Goal: Check status: Check status

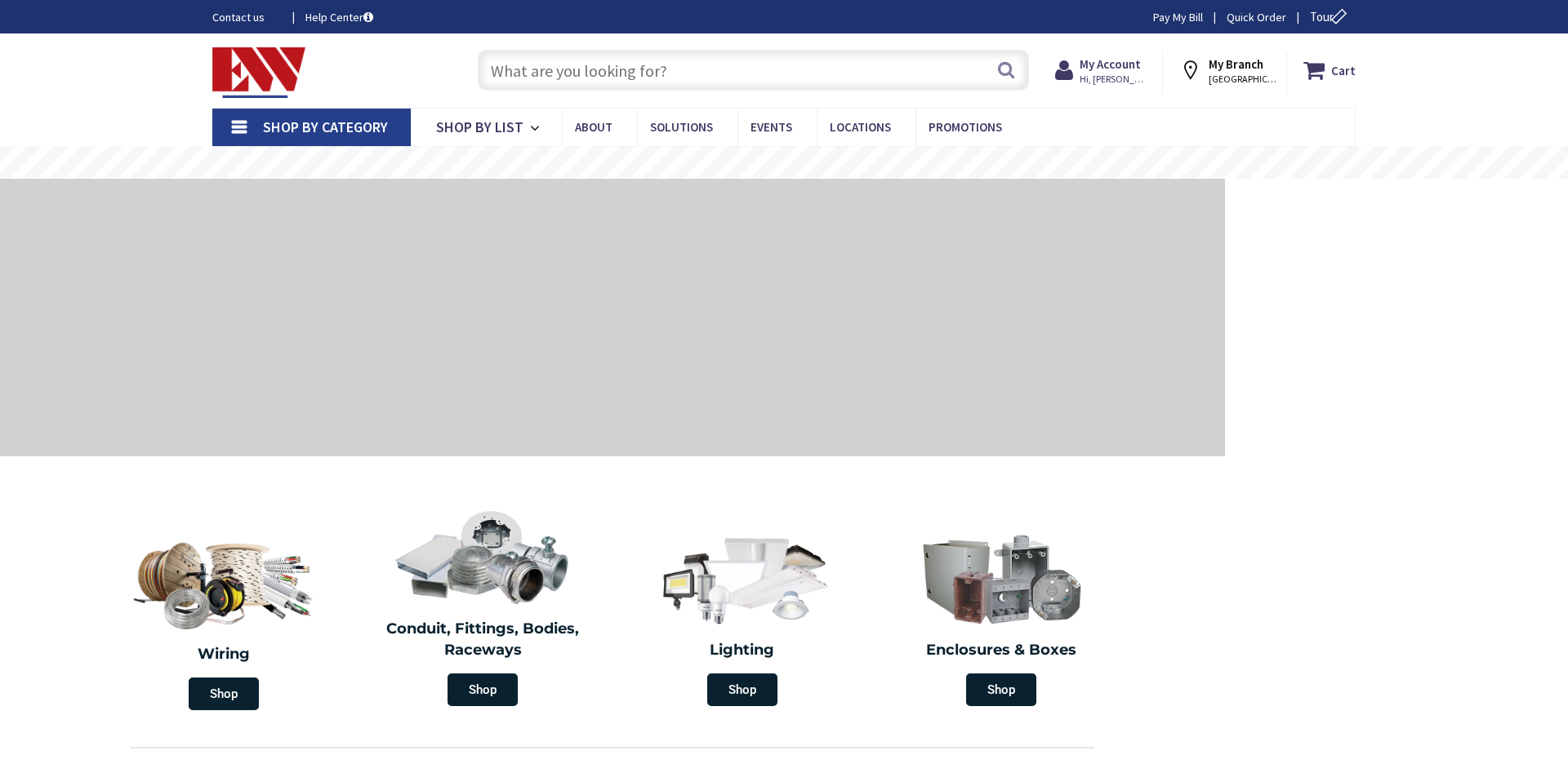
click at [917, 65] on input "text" at bounding box center [754, 70] width 551 height 41
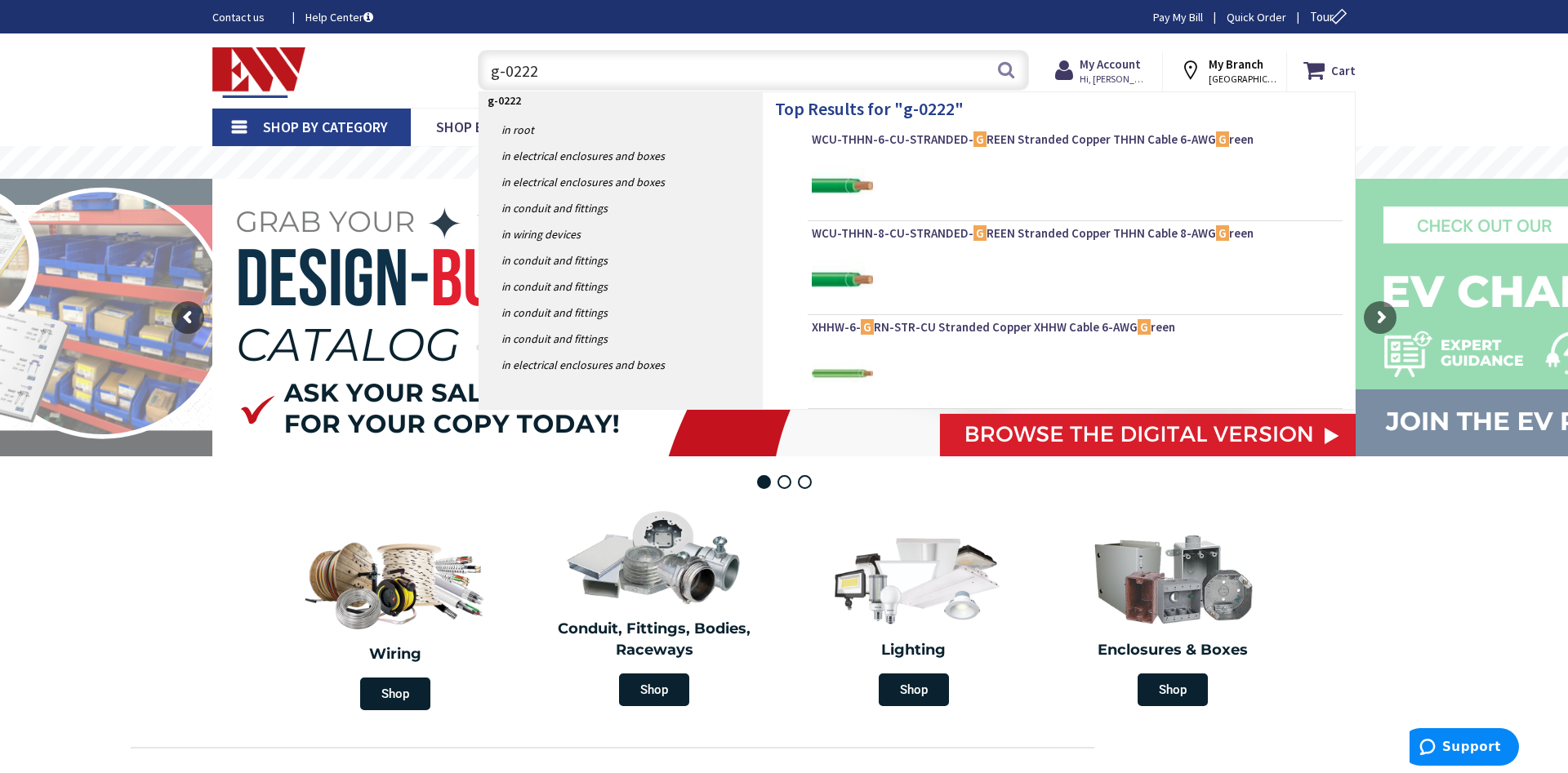
type input "g-02227"
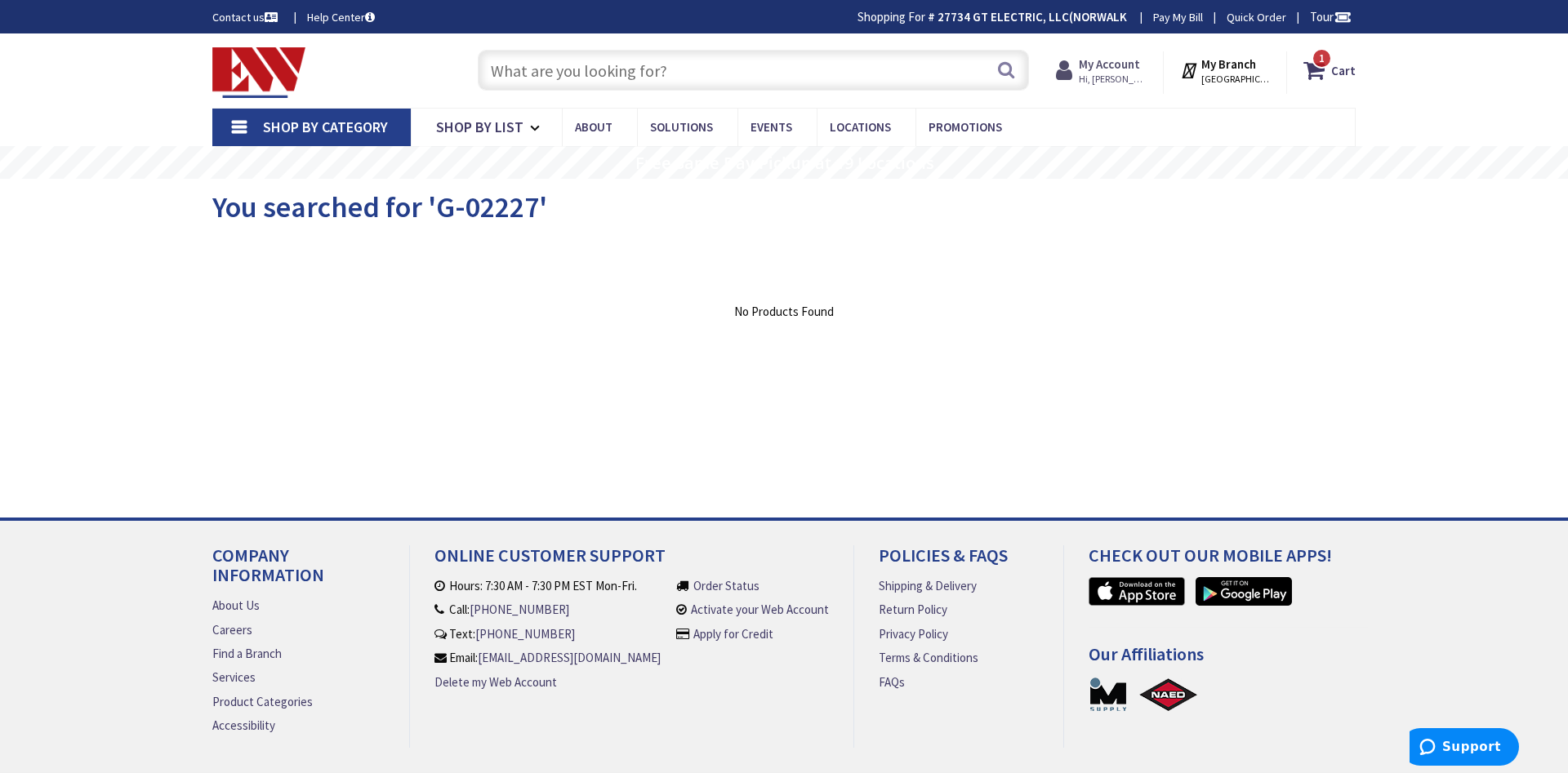
click at [1140, 66] on strong "My Account" at bounding box center [1109, 64] width 61 height 15
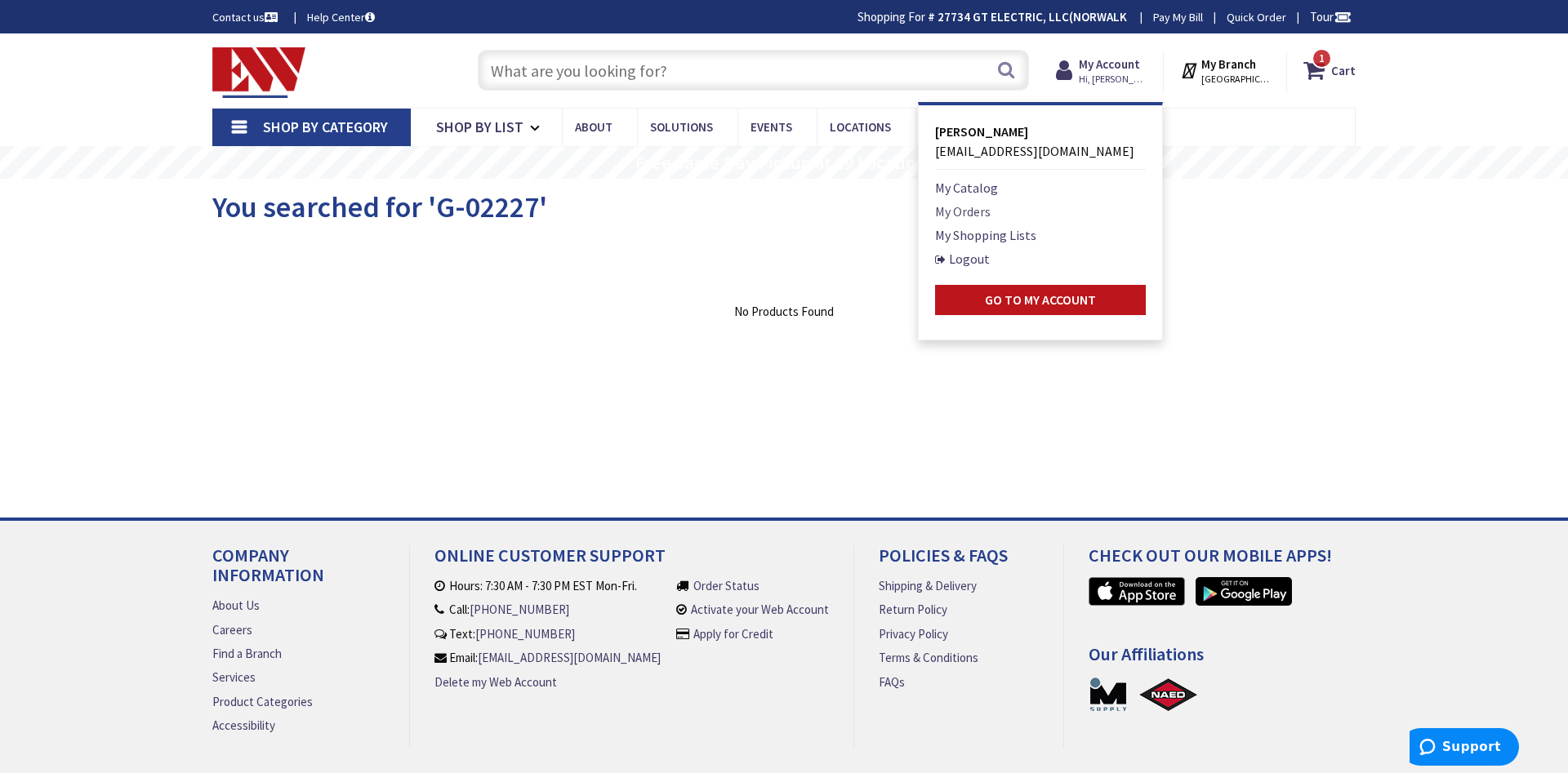
click at [990, 208] on link "My Orders" at bounding box center [963, 211] width 56 height 20
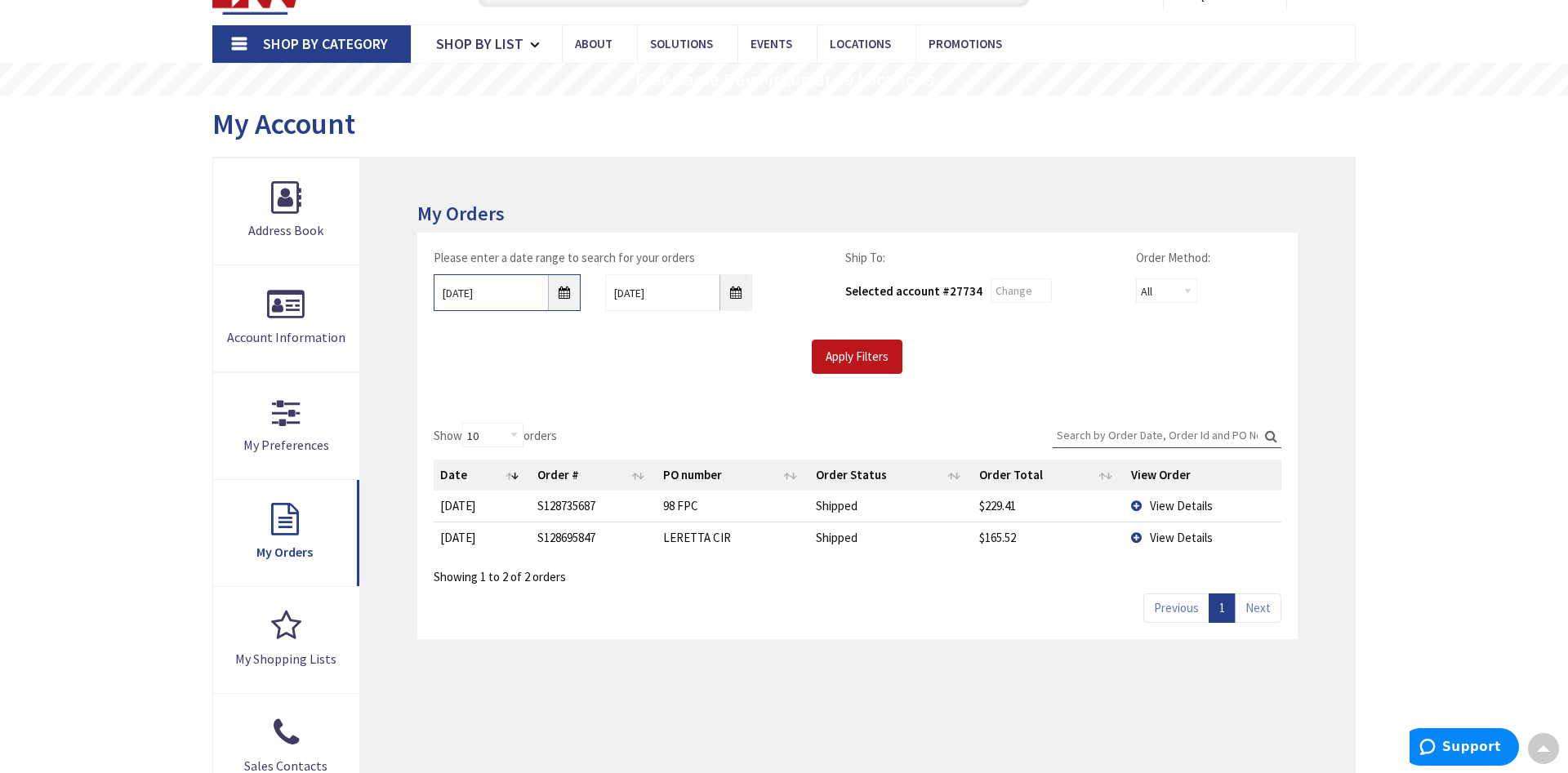
click at [566, 293] on input "9/2/2025" at bounding box center [506, 293] width 147 height 37
click at [692, 353] on div "Apply Filters" at bounding box center [857, 357] width 872 height 34
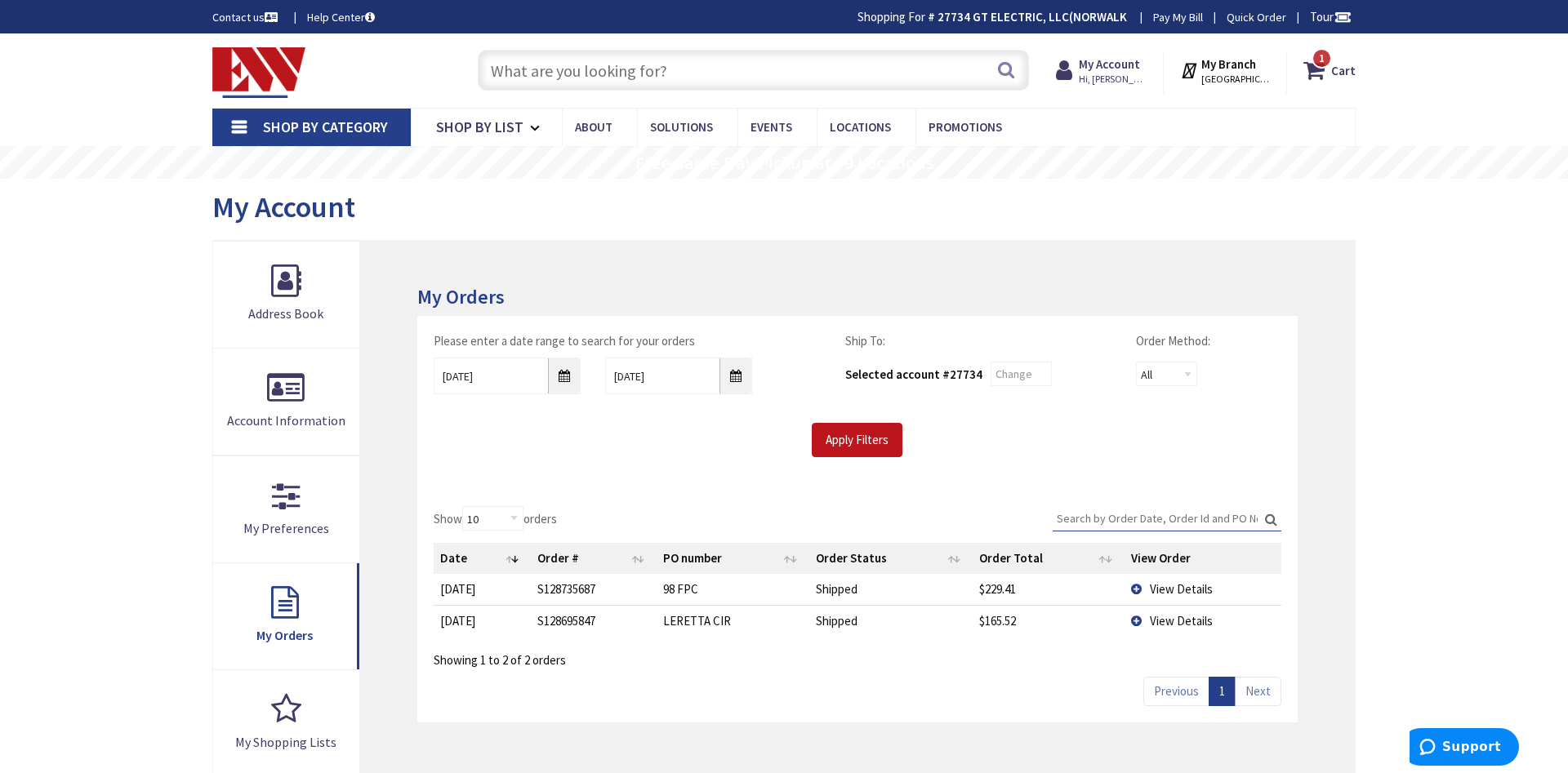
click at [680, 75] on input "text" at bounding box center [754, 70] width 551 height 41
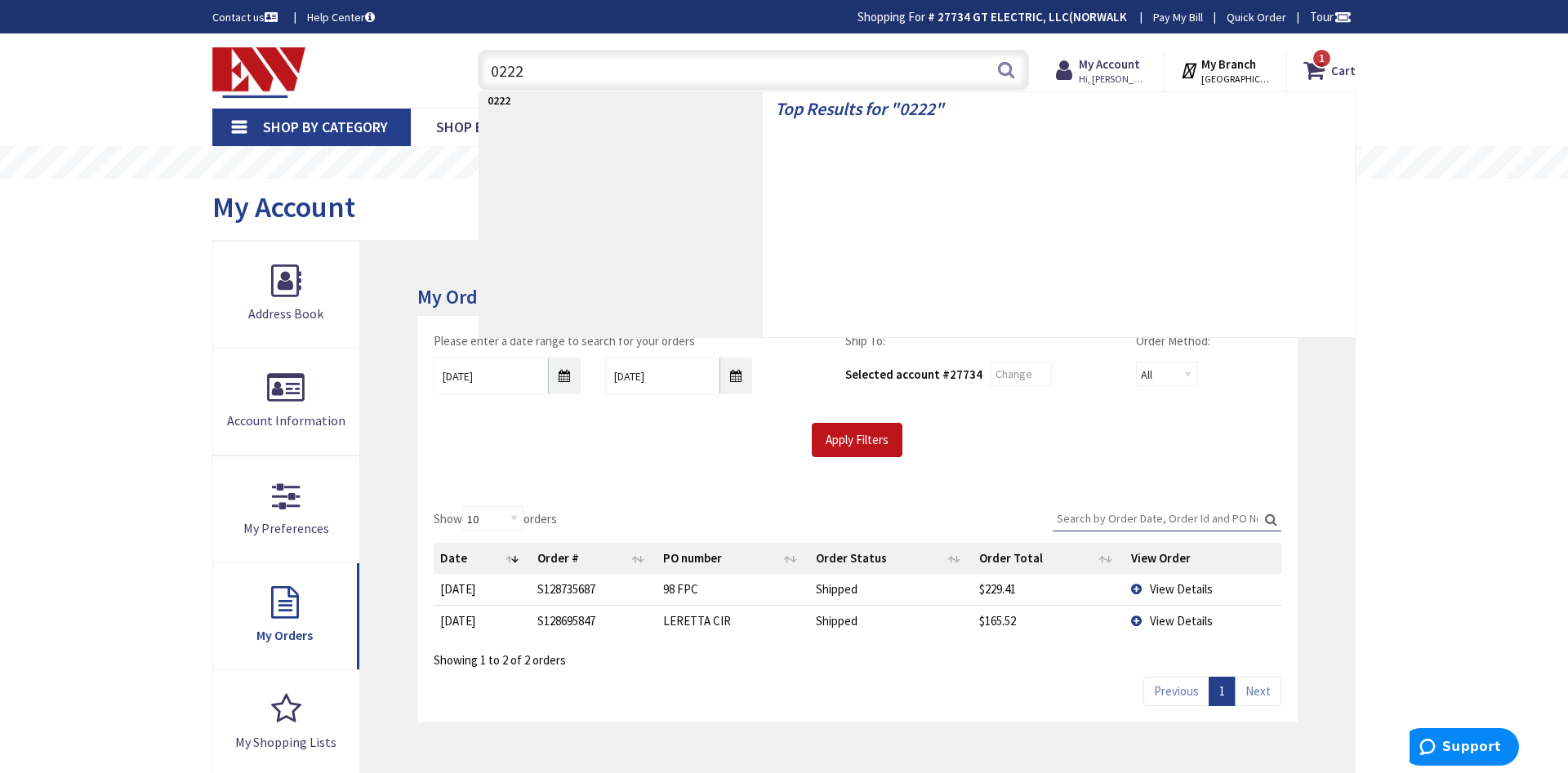
type input "02227"
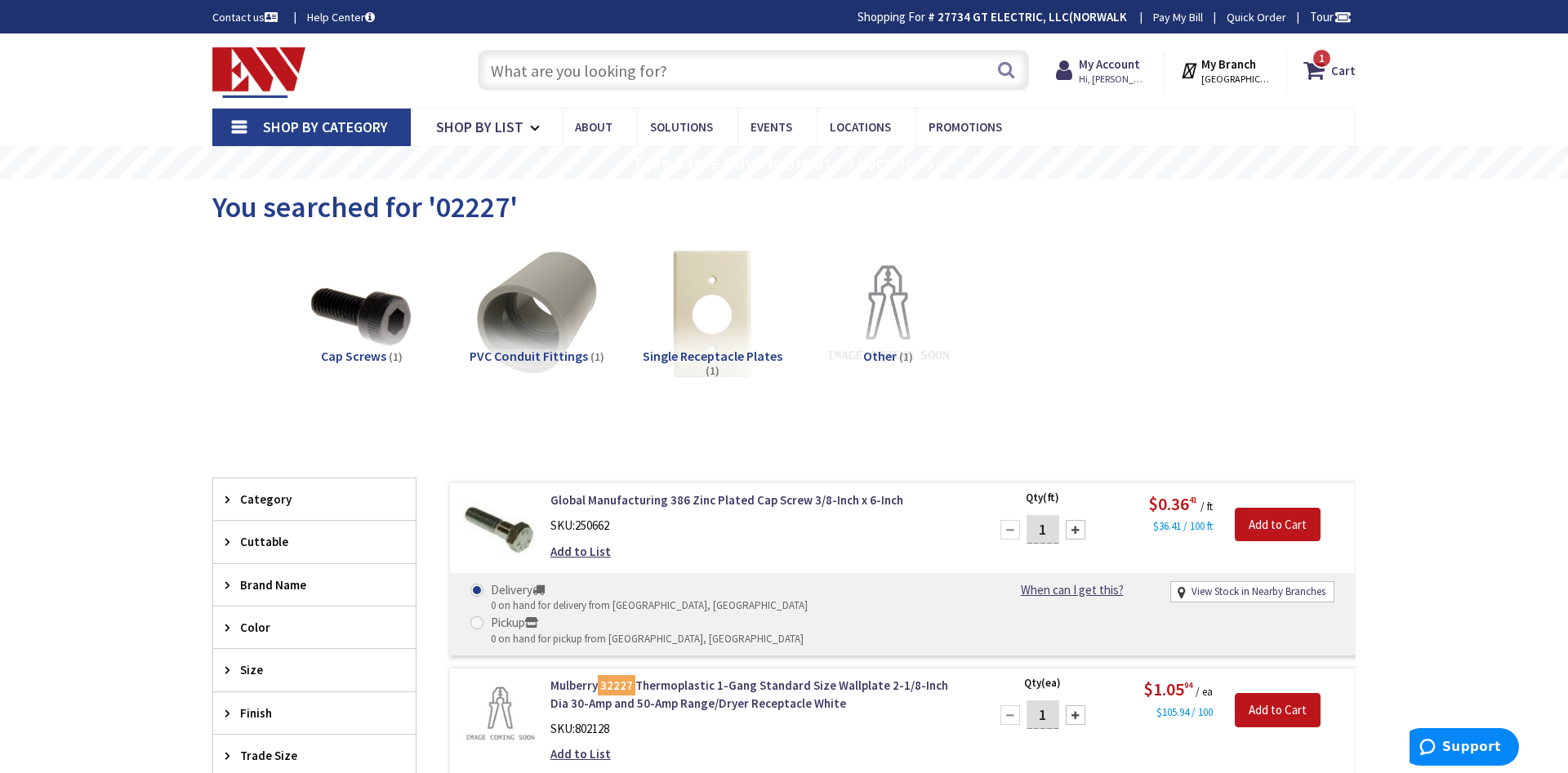
click at [558, 62] on input "text" at bounding box center [754, 70] width 551 height 41
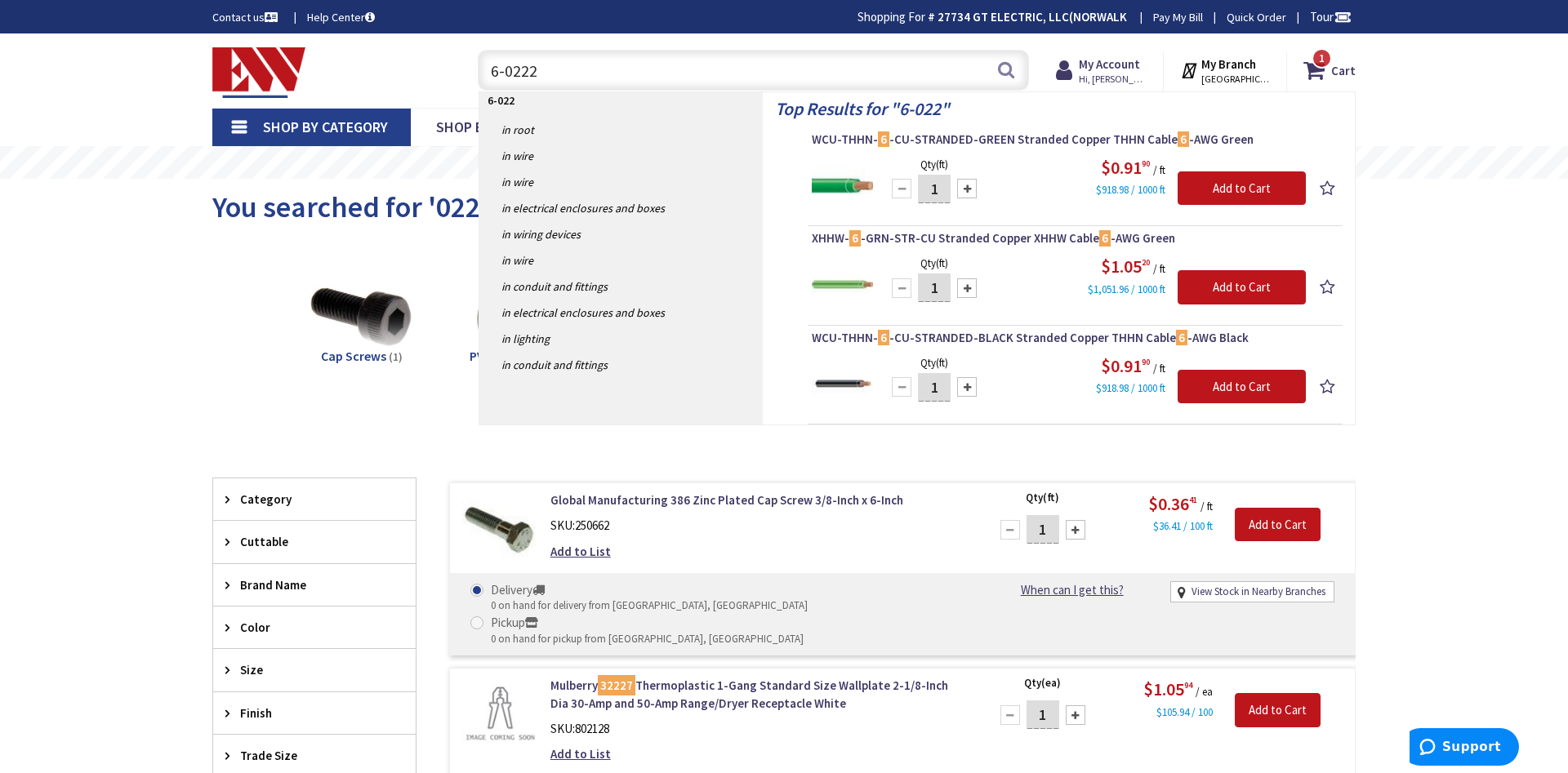
type input "6-02227"
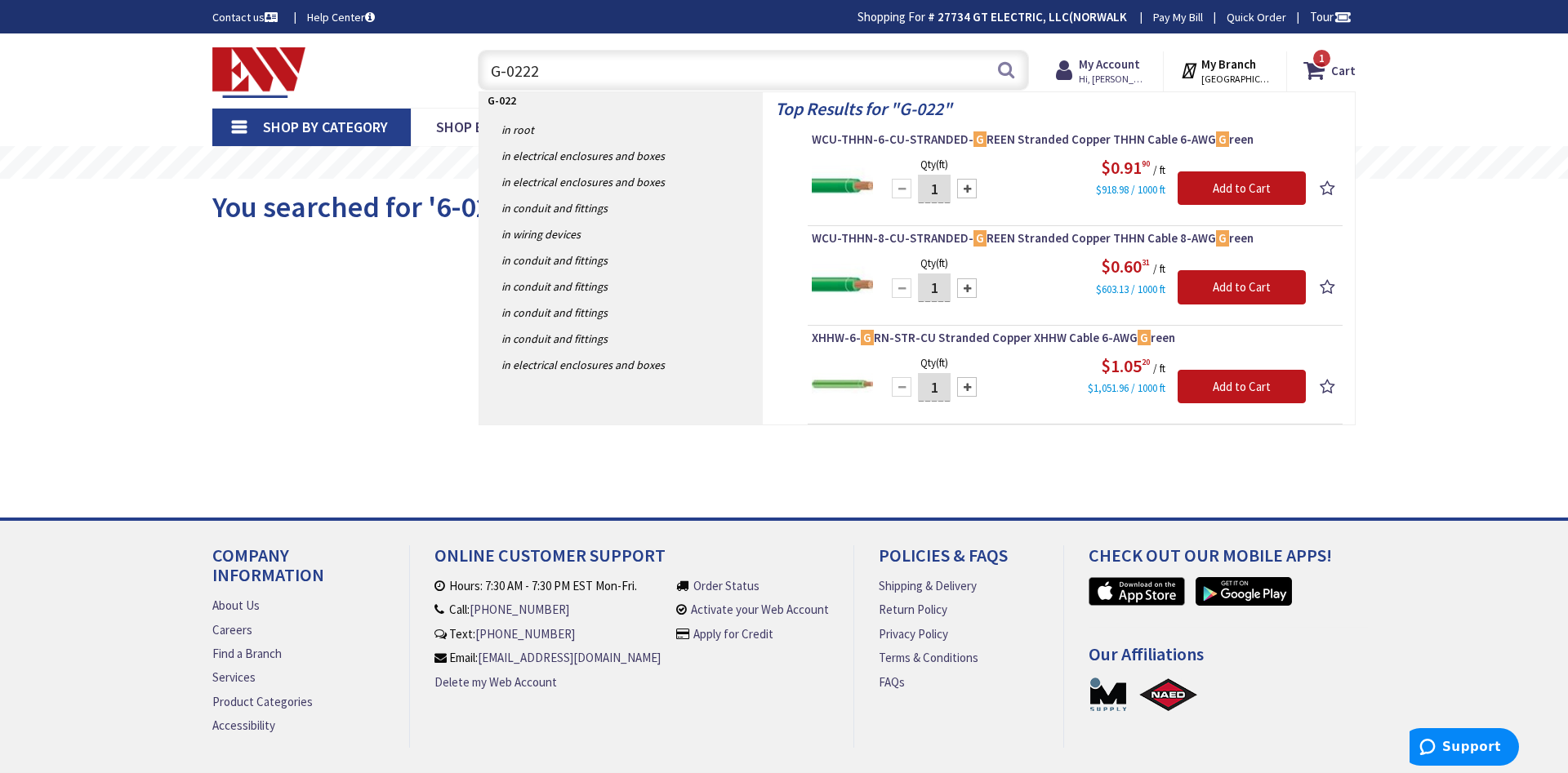
type input "G-02227"
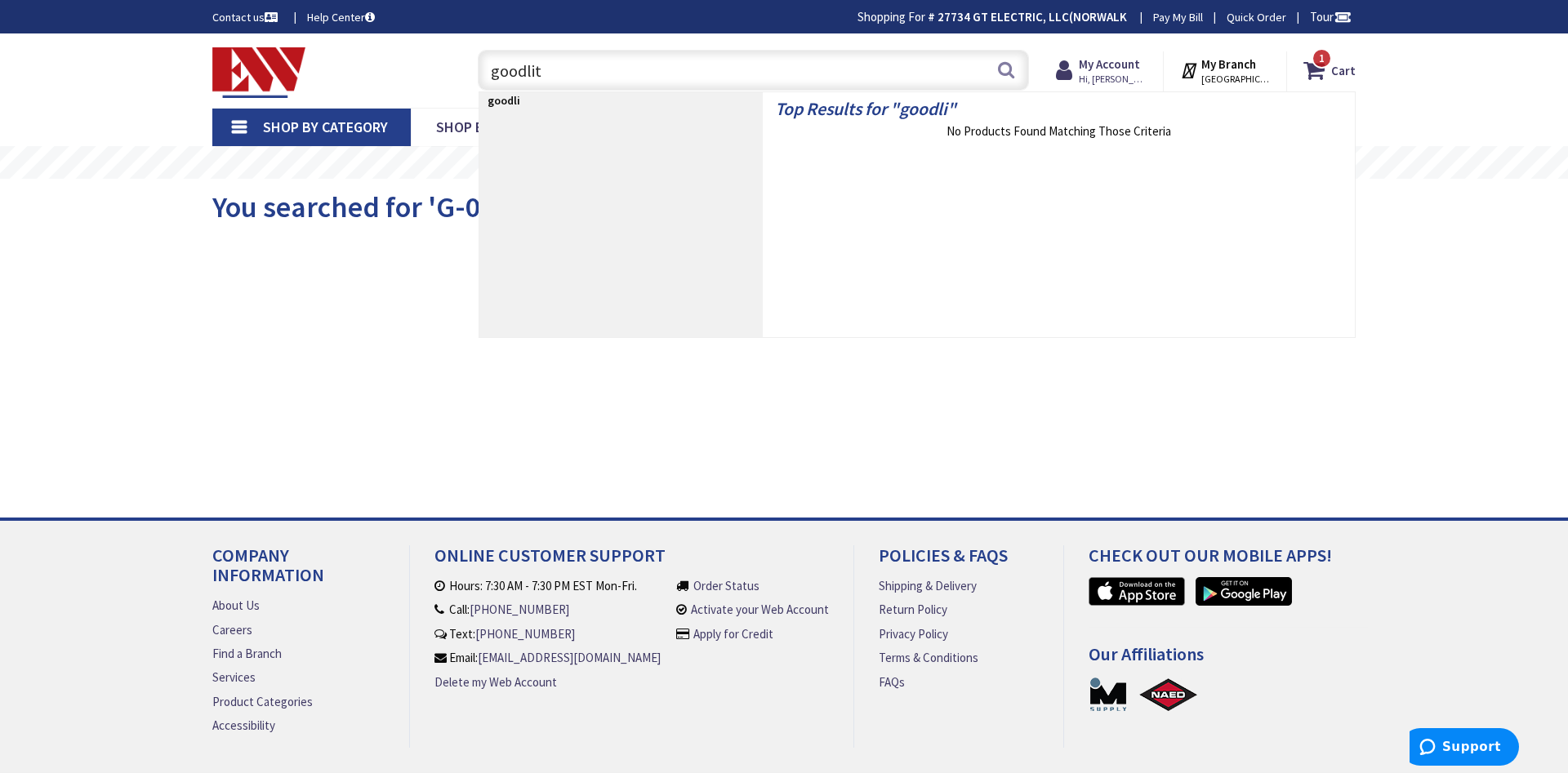
type input "goodlite"
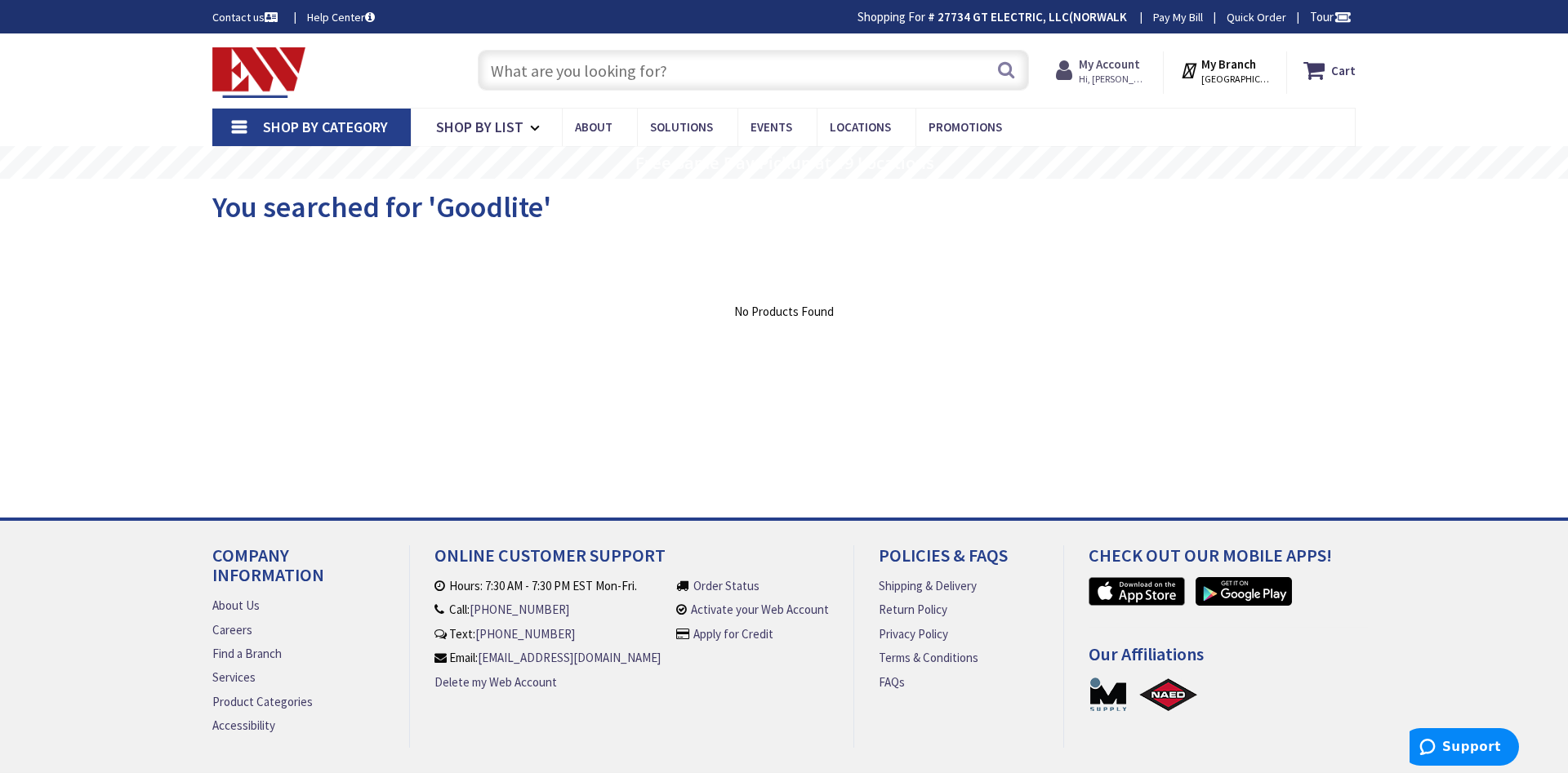
click at [1122, 72] on strong "My Account" at bounding box center [1109, 64] width 61 height 15
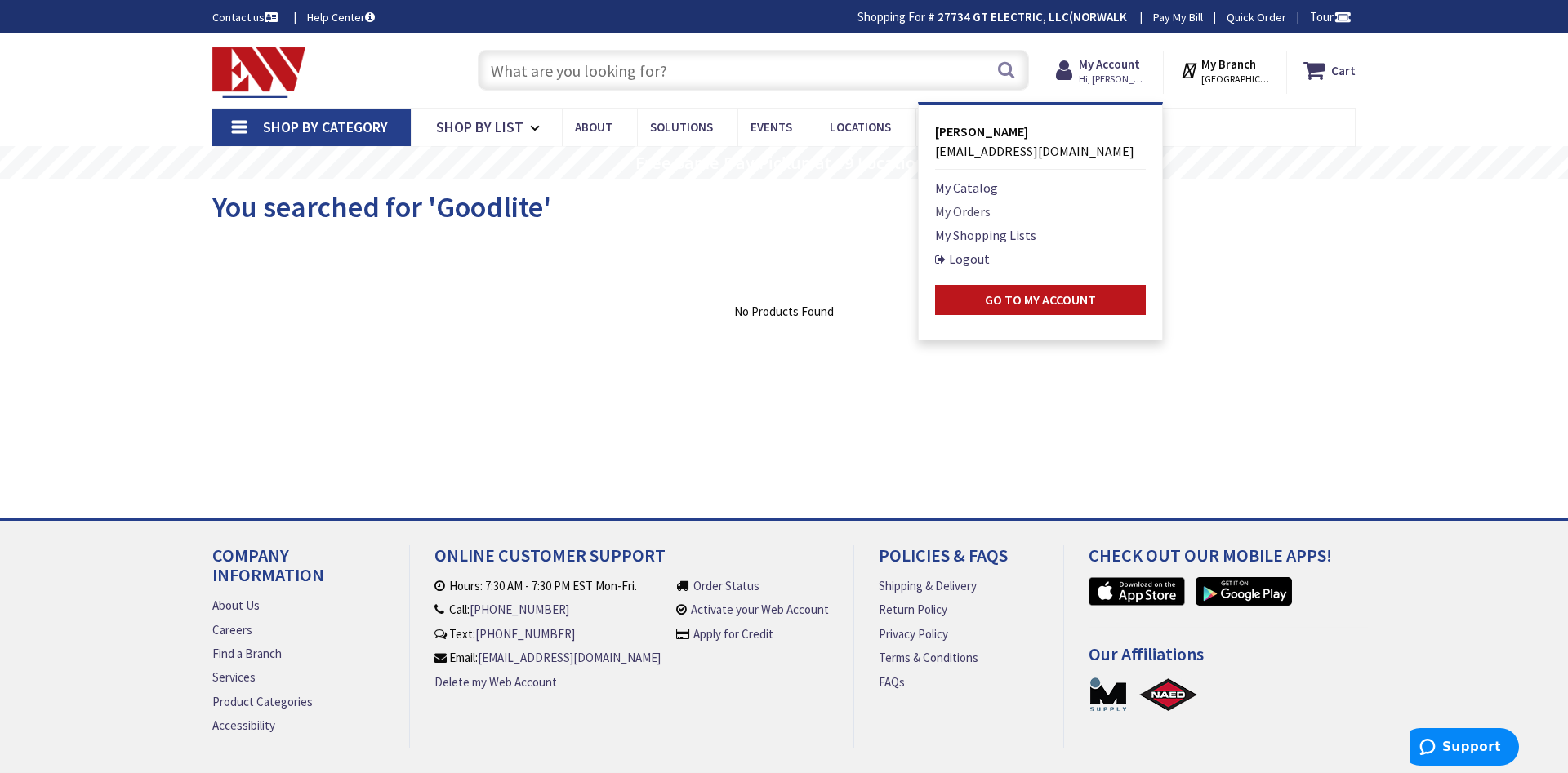
click at [975, 215] on link "My Orders" at bounding box center [963, 211] width 56 height 20
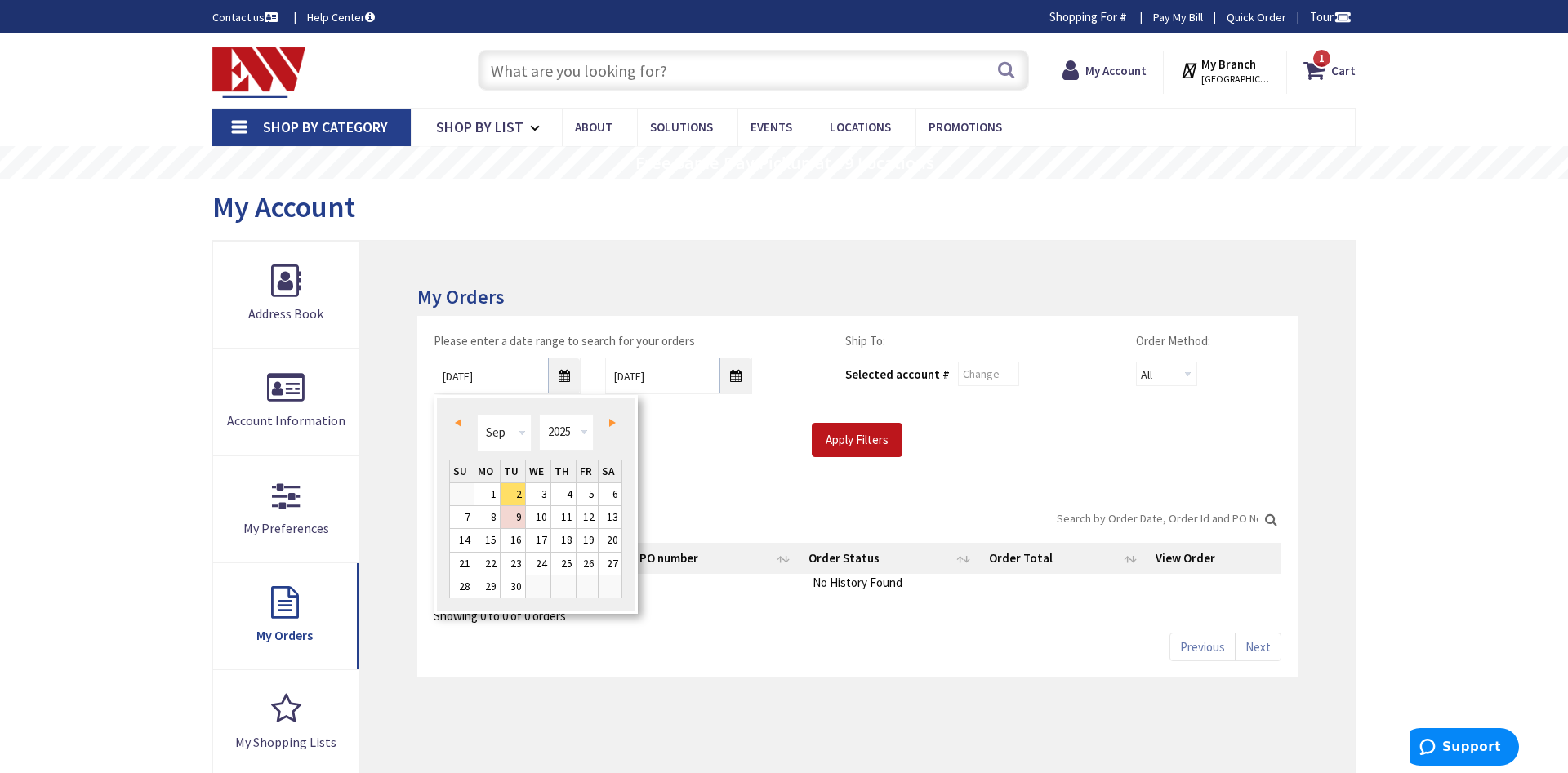
click at [463, 423] on link "Prev" at bounding box center [462, 424] width 22 height 22
click at [589, 495] on link "1" at bounding box center [588, 494] width 22 height 22
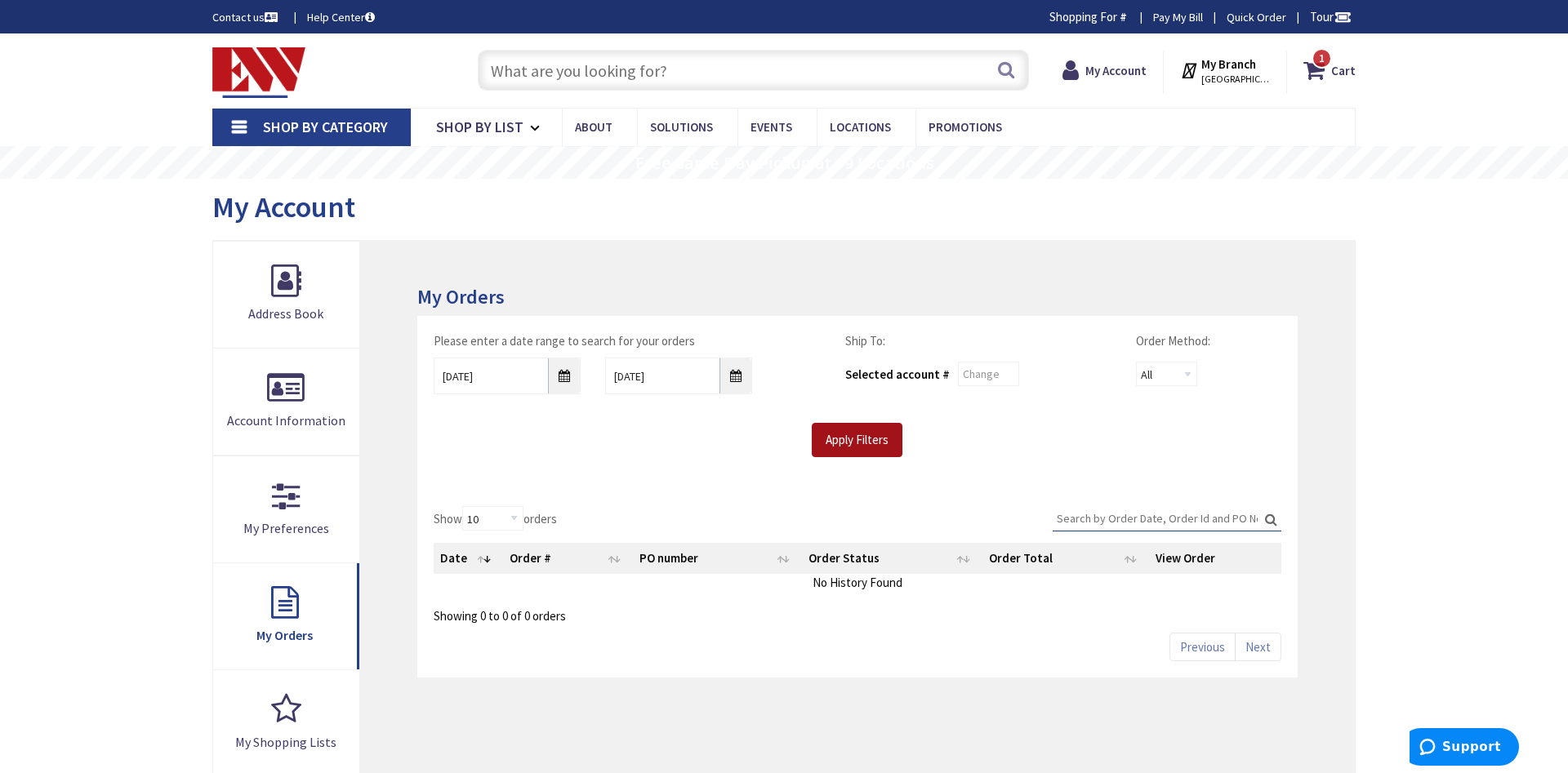
click at [854, 447] on input "Apply Filters" at bounding box center [857, 440] width 91 height 34
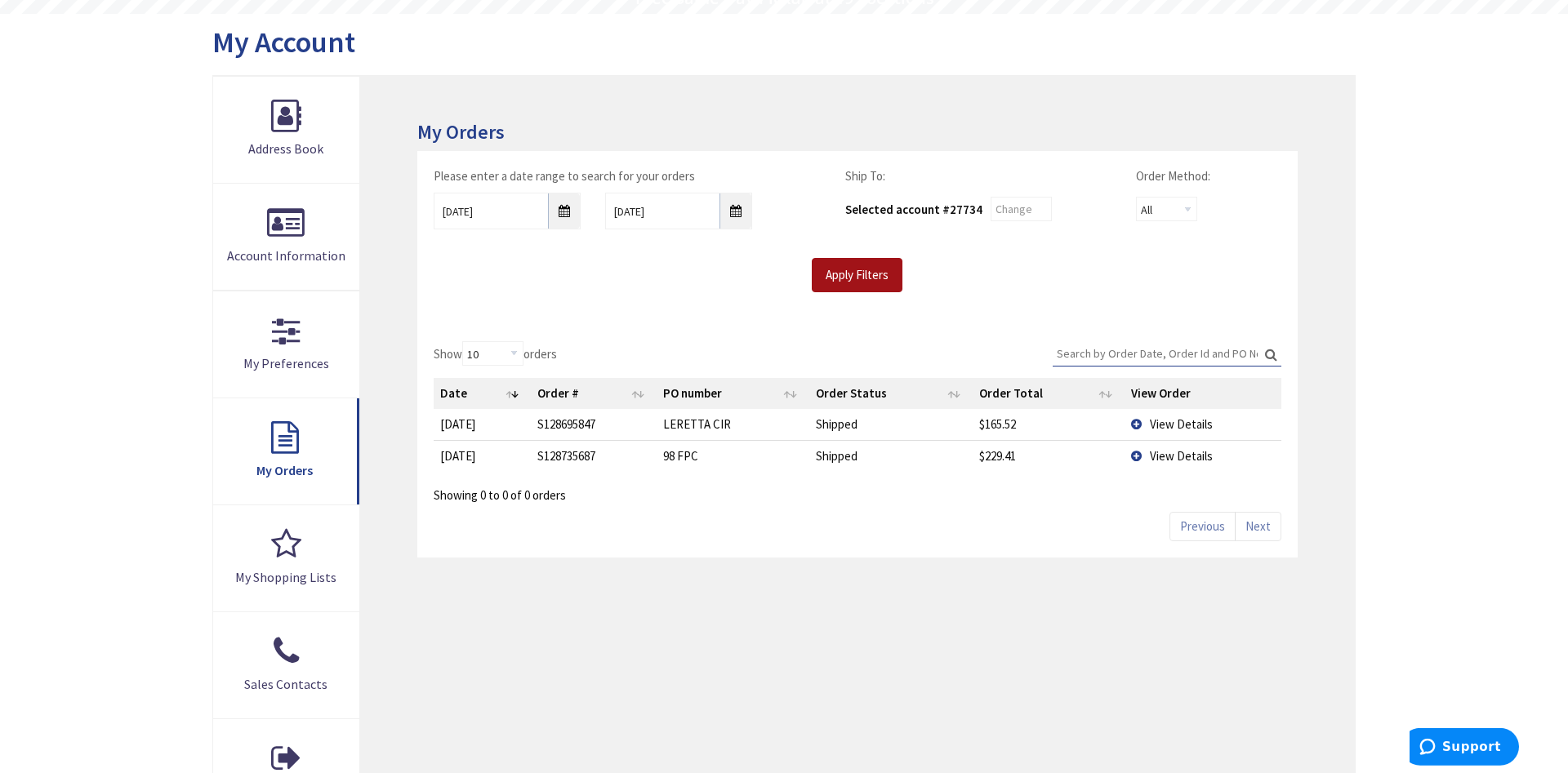
scroll to position [166, 0]
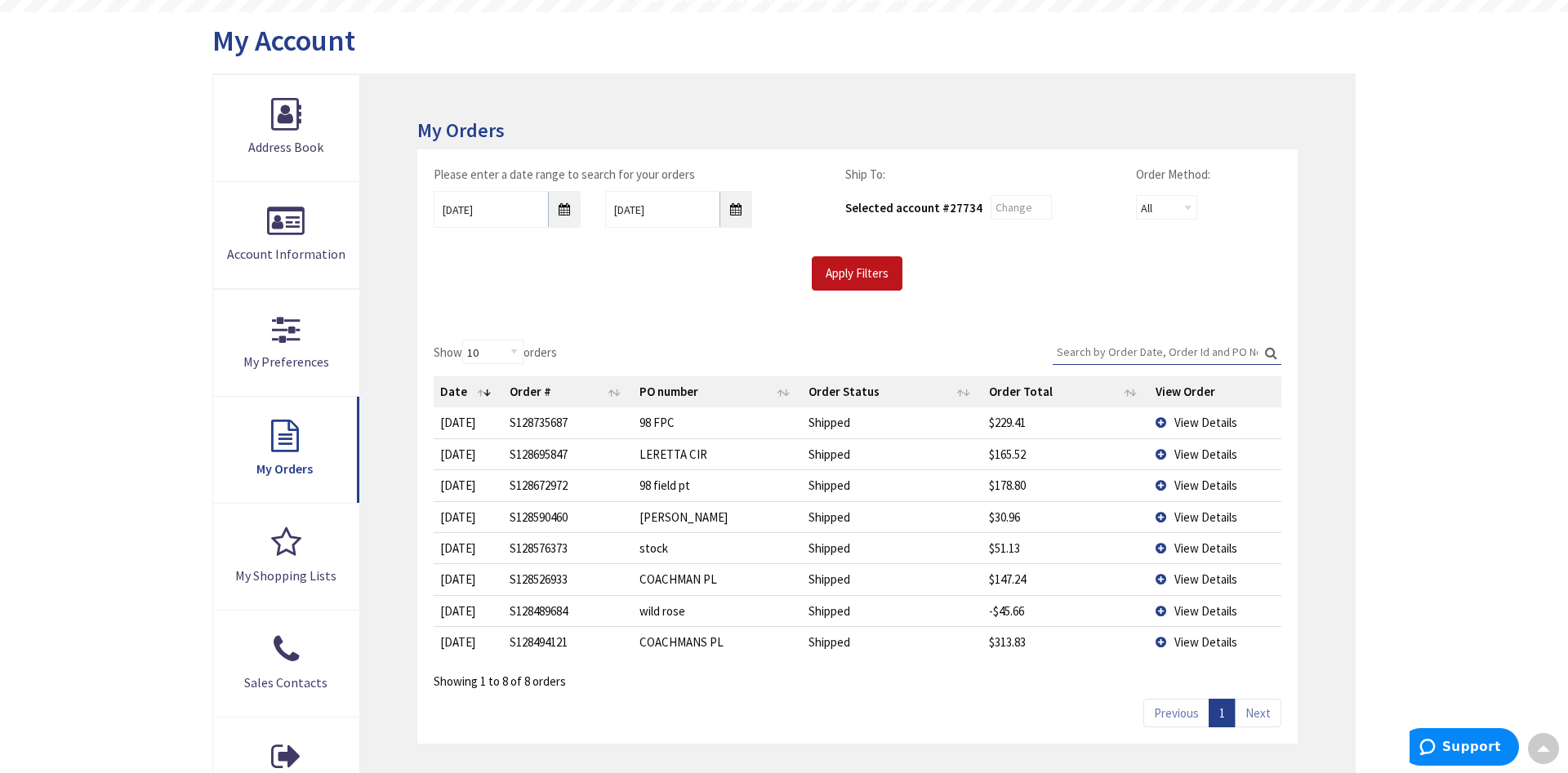
click at [1209, 425] on span "View Details" at bounding box center [1205, 422] width 63 height 15
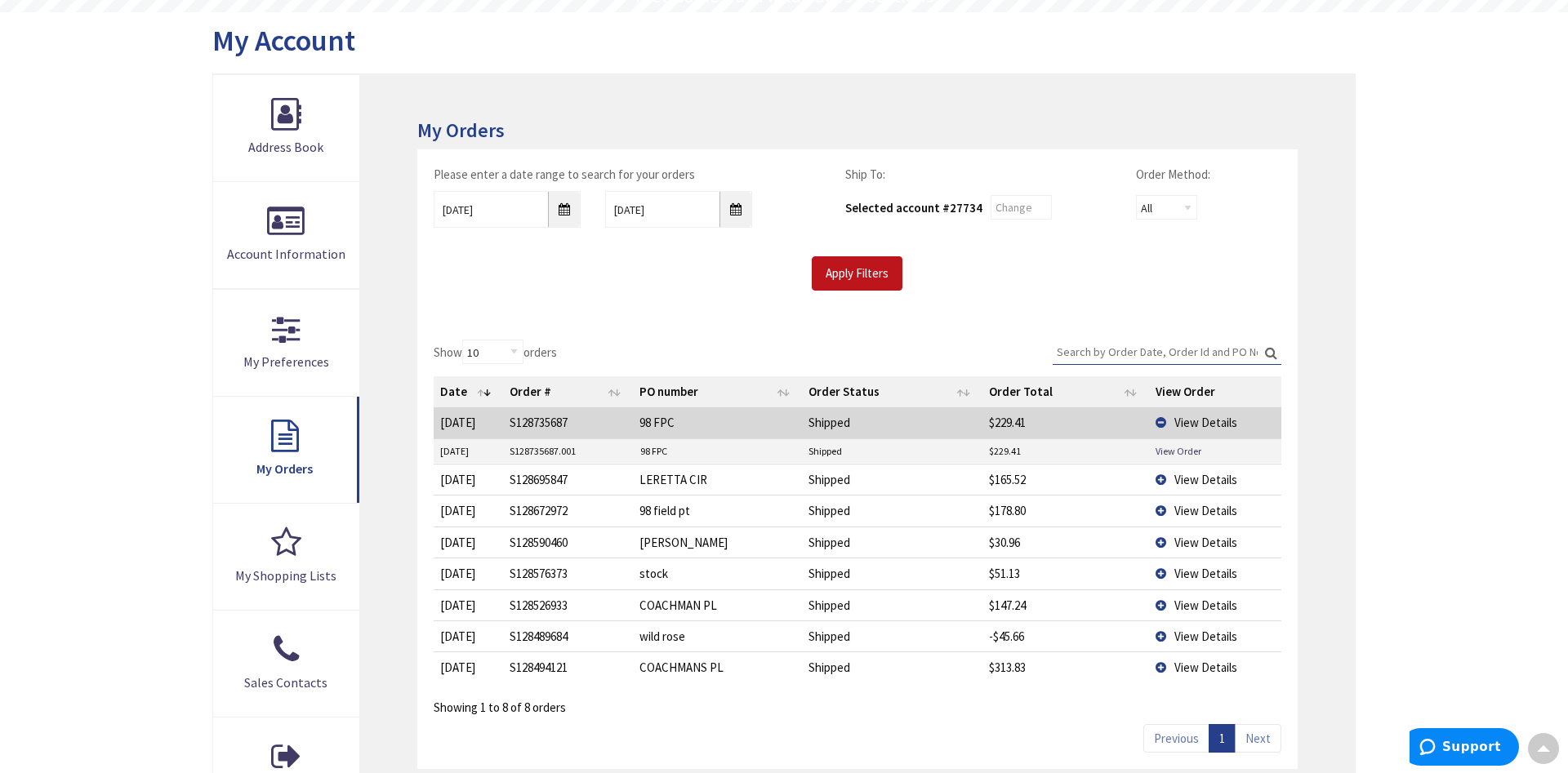
click at [1212, 424] on span "View Details" at bounding box center [1205, 422] width 63 height 15
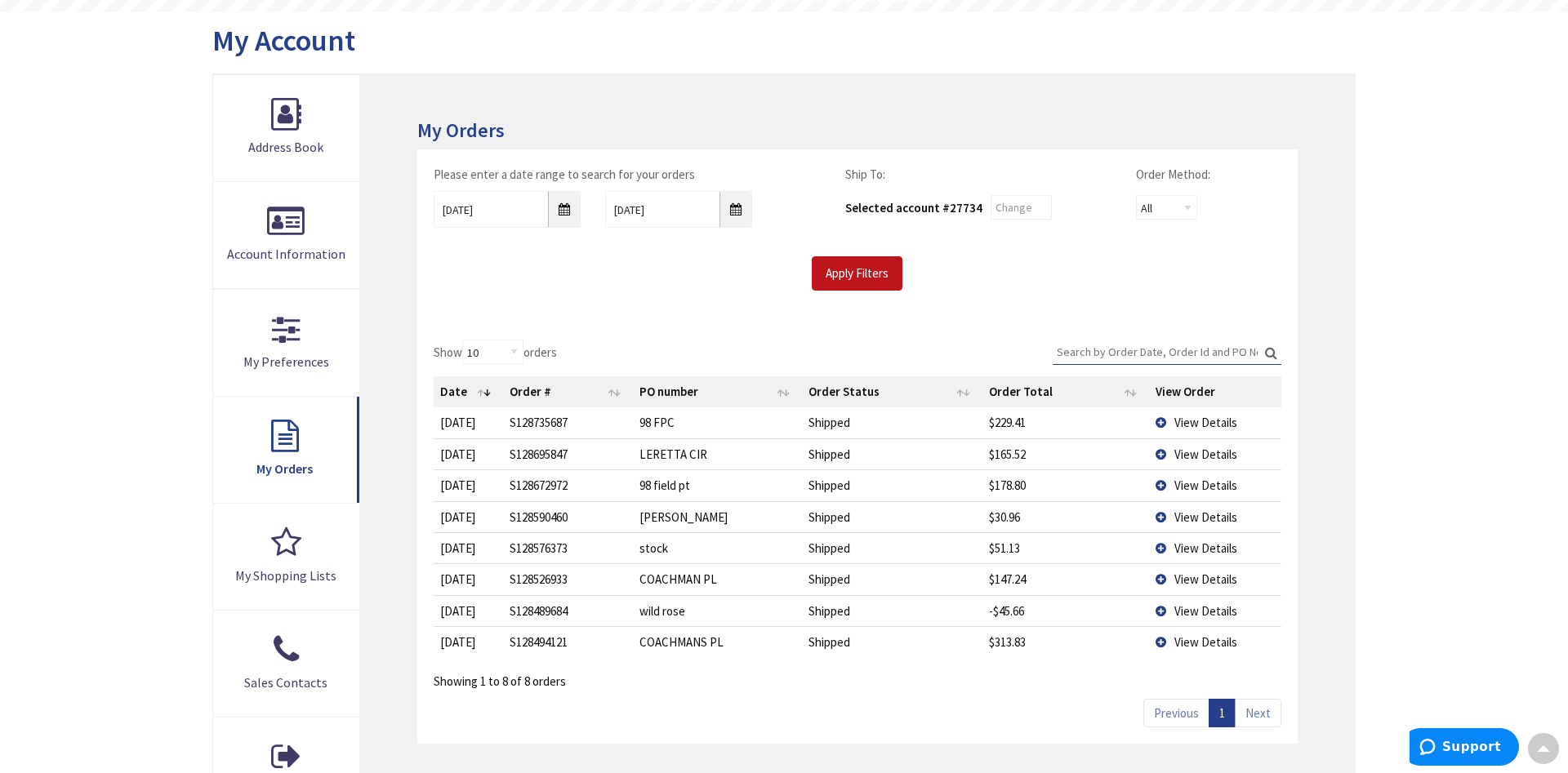
click at [1178, 458] on span "View Details" at bounding box center [1205, 455] width 63 height 15
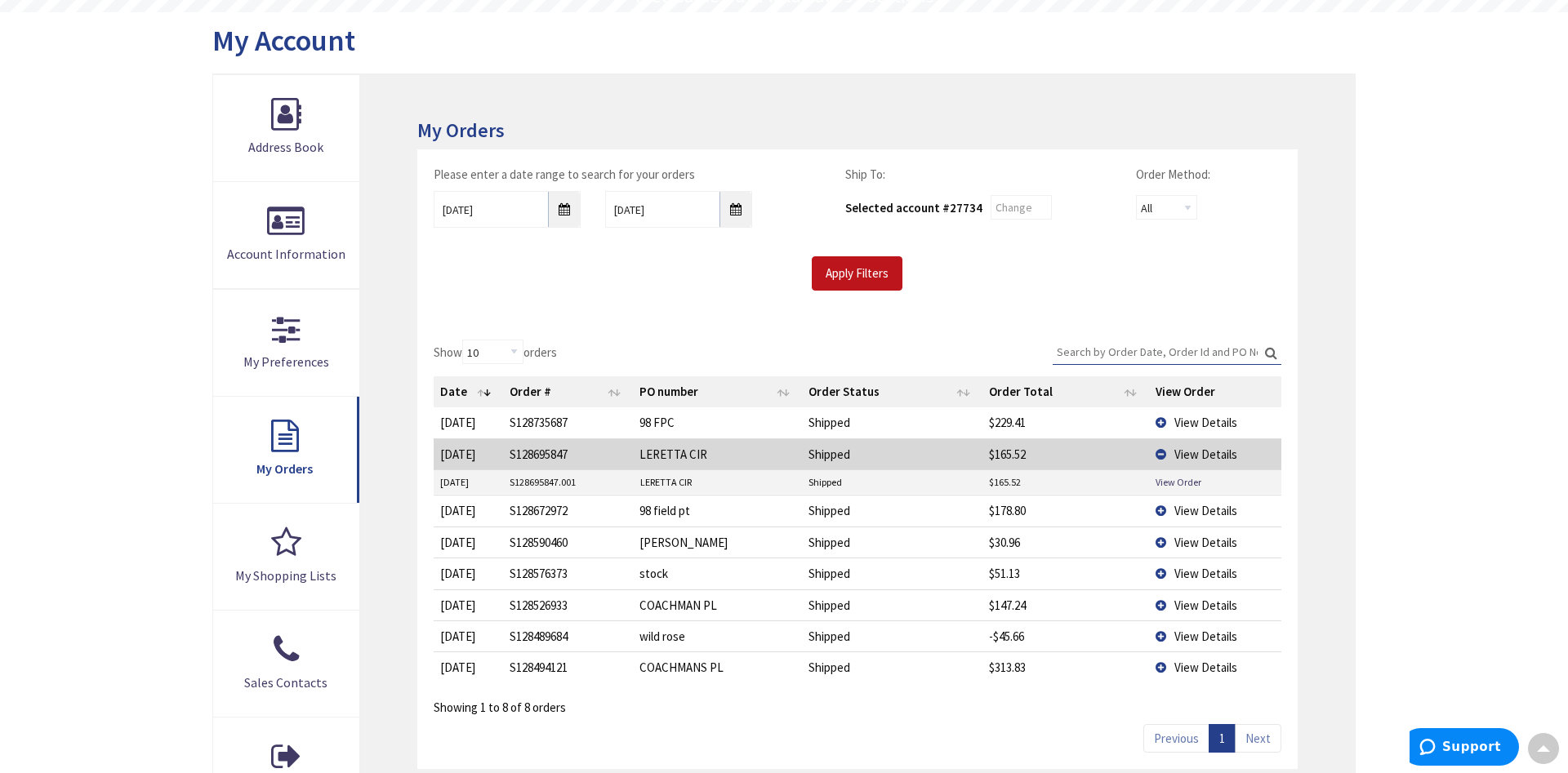
click at [1184, 426] on span "View Details" at bounding box center [1205, 422] width 63 height 15
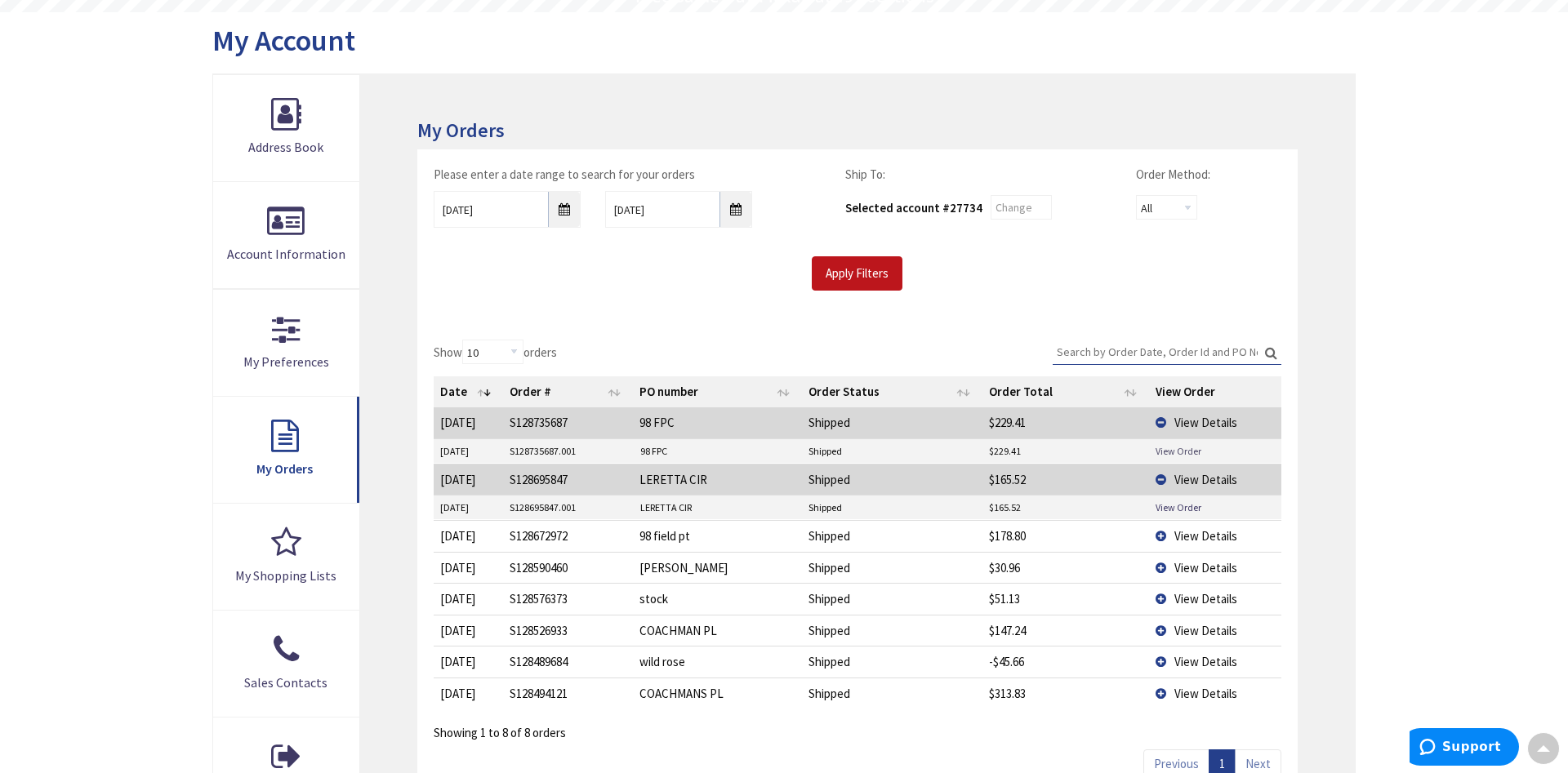
click at [1178, 455] on link "View Order" at bounding box center [1178, 451] width 45 height 14
click at [1183, 507] on link "View Order" at bounding box center [1178, 507] width 45 height 14
click at [1190, 535] on span "View Details" at bounding box center [1205, 536] width 63 height 15
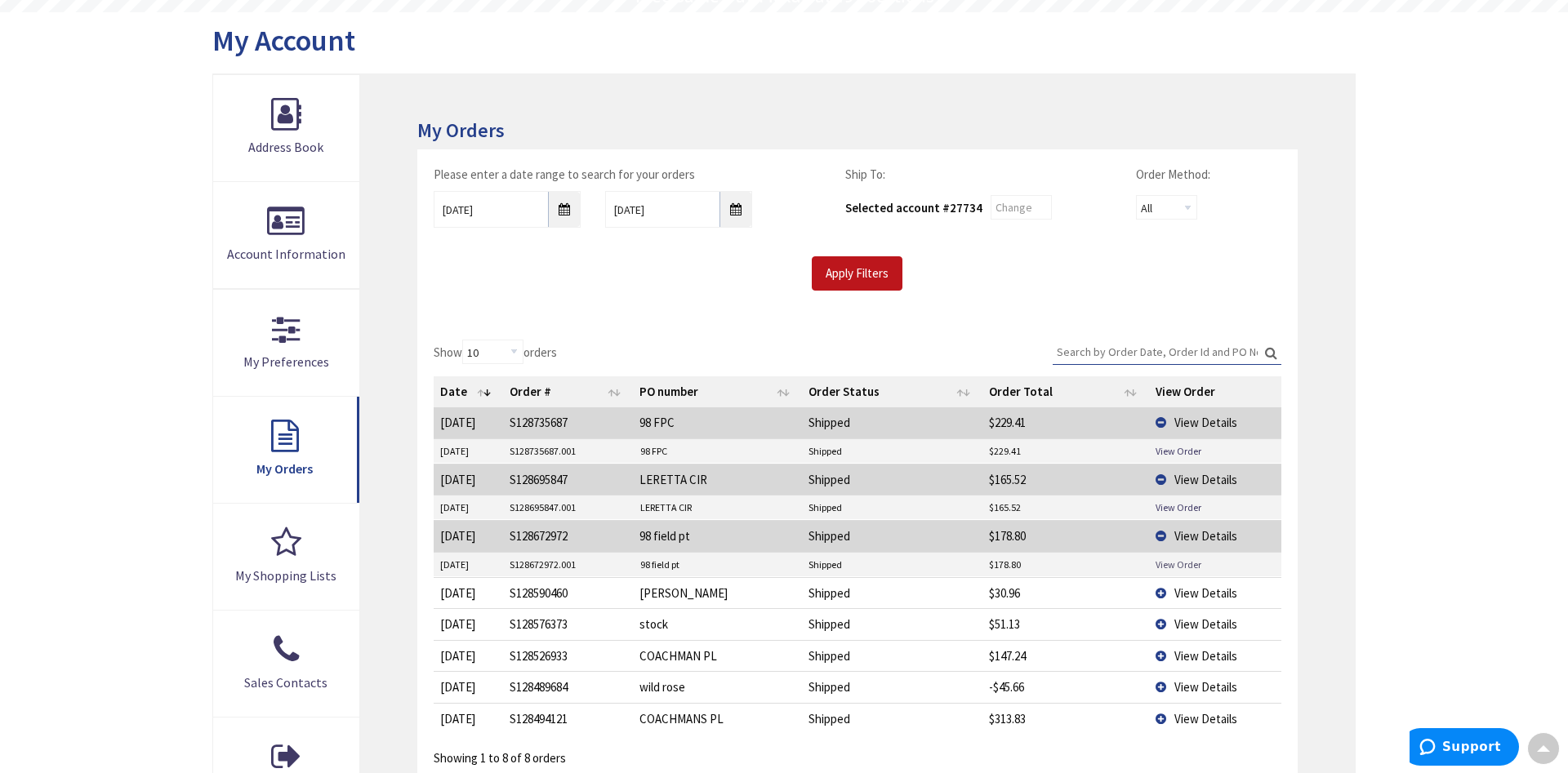
click at [1168, 565] on link "View Order" at bounding box center [1178, 565] width 45 height 14
click at [1182, 589] on span "View Details" at bounding box center [1205, 593] width 63 height 15
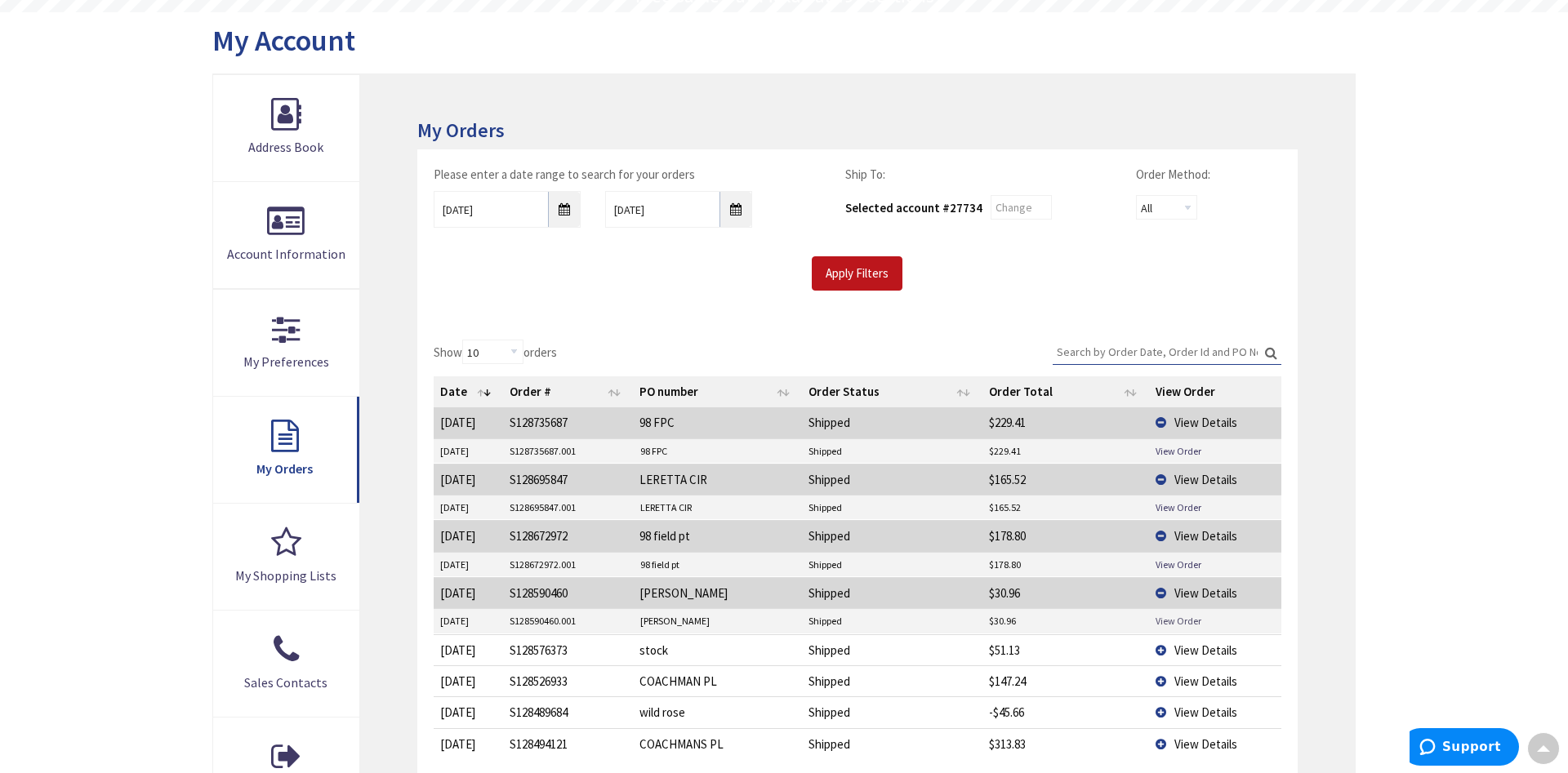
click at [1168, 623] on link "View Order" at bounding box center [1178, 621] width 45 height 14
click at [1186, 650] on span "View Details" at bounding box center [1205, 650] width 63 height 15
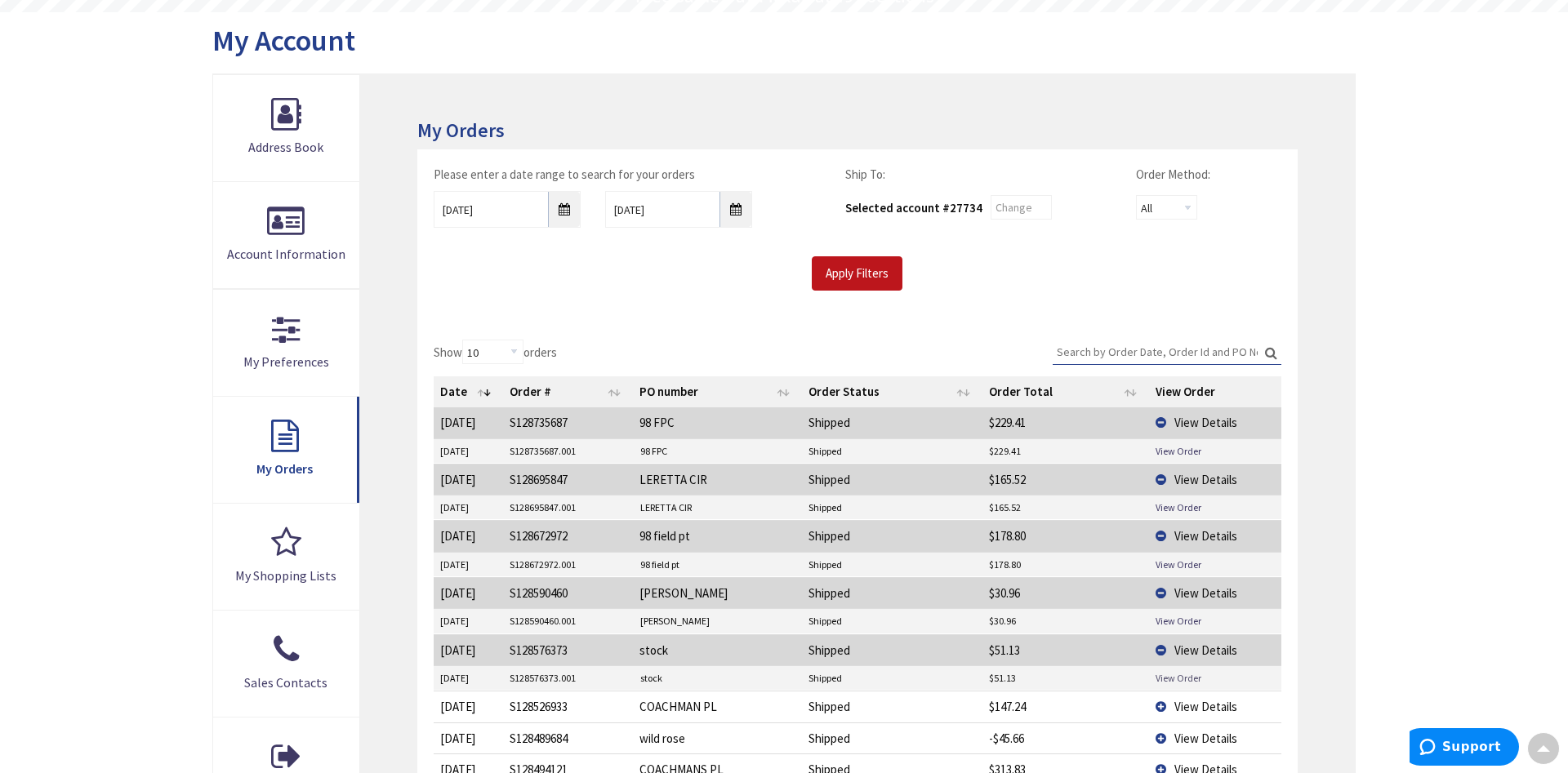
click at [1184, 676] on link "View Order" at bounding box center [1178, 678] width 45 height 14
click at [1185, 707] on span "View Details" at bounding box center [1205, 707] width 63 height 15
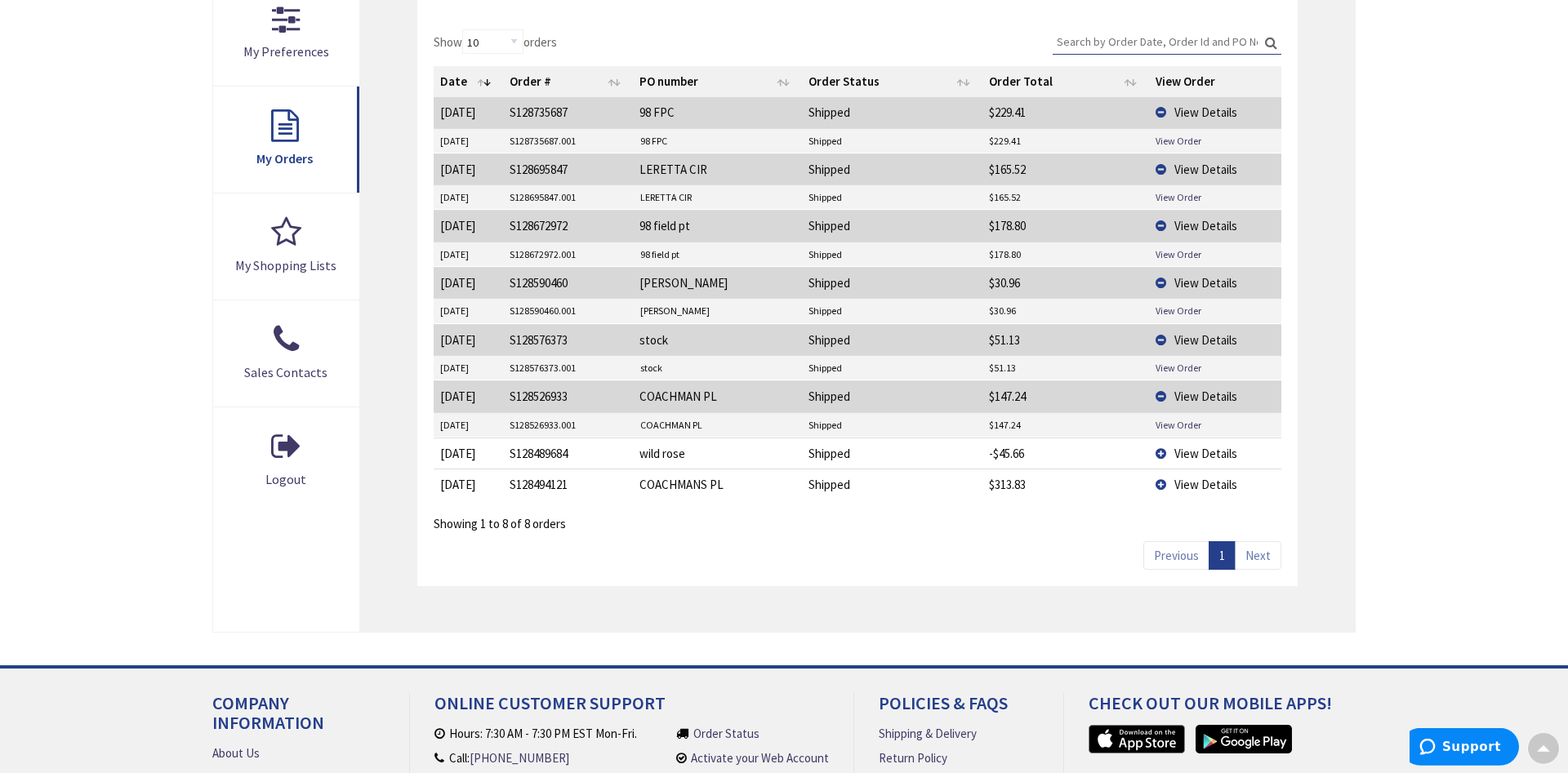
scroll to position [583, 0]
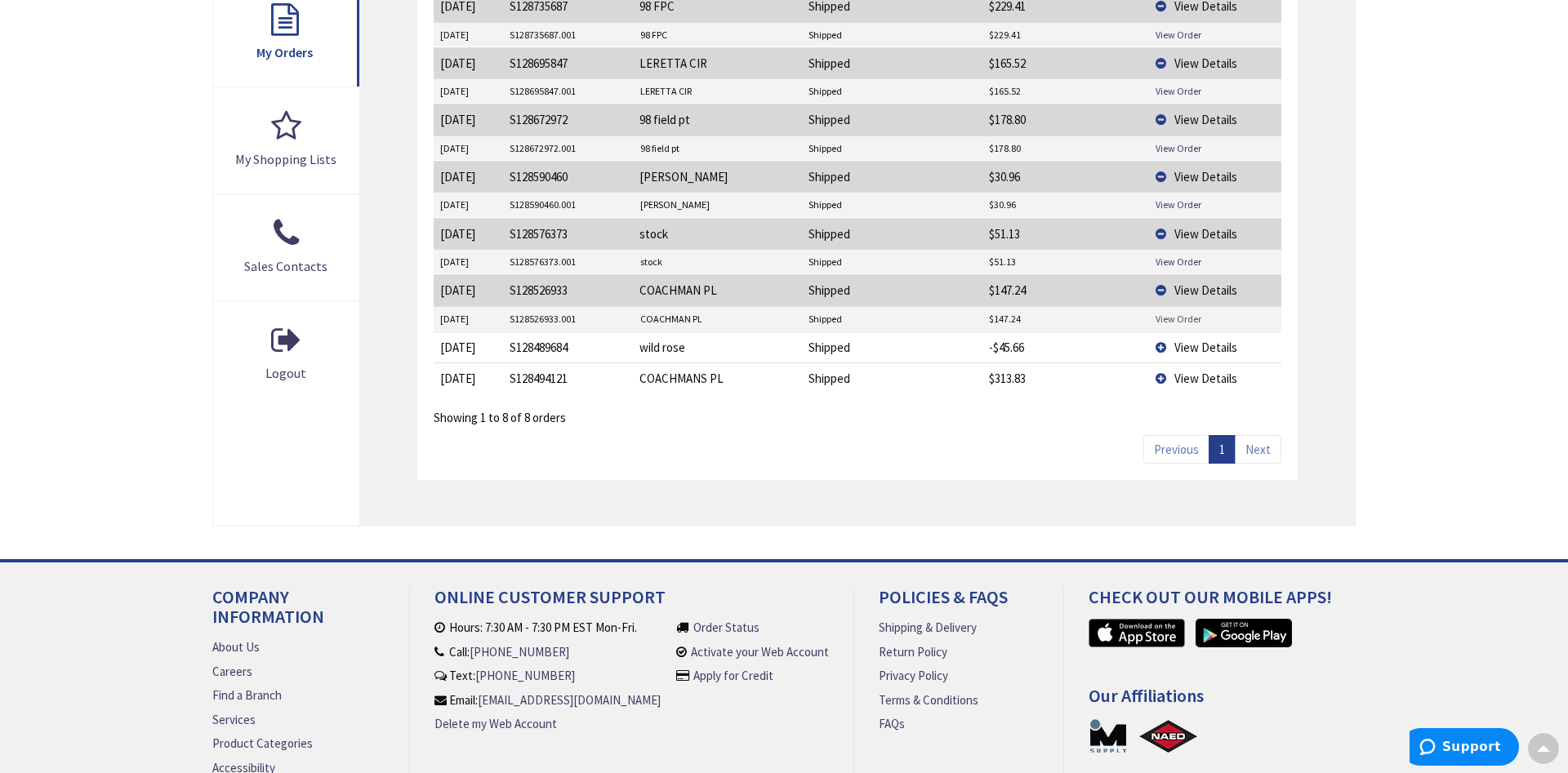
click at [1185, 320] on link "View Order" at bounding box center [1178, 319] width 45 height 14
click at [1181, 346] on span "View Details" at bounding box center [1205, 347] width 63 height 15
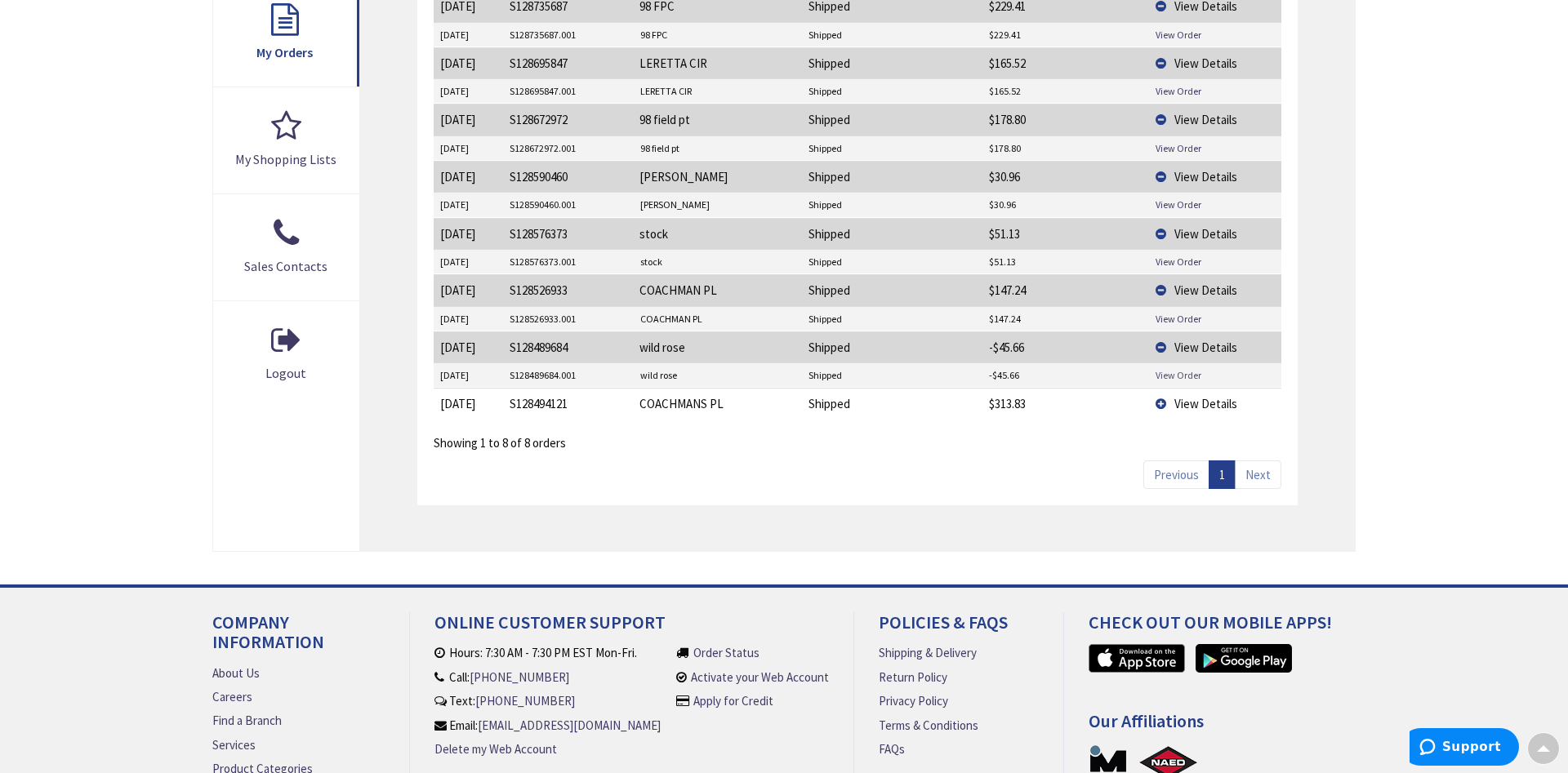
click at [1173, 374] on link "View Order" at bounding box center [1178, 375] width 45 height 14
click at [1193, 401] on span "View Details" at bounding box center [1205, 404] width 63 height 15
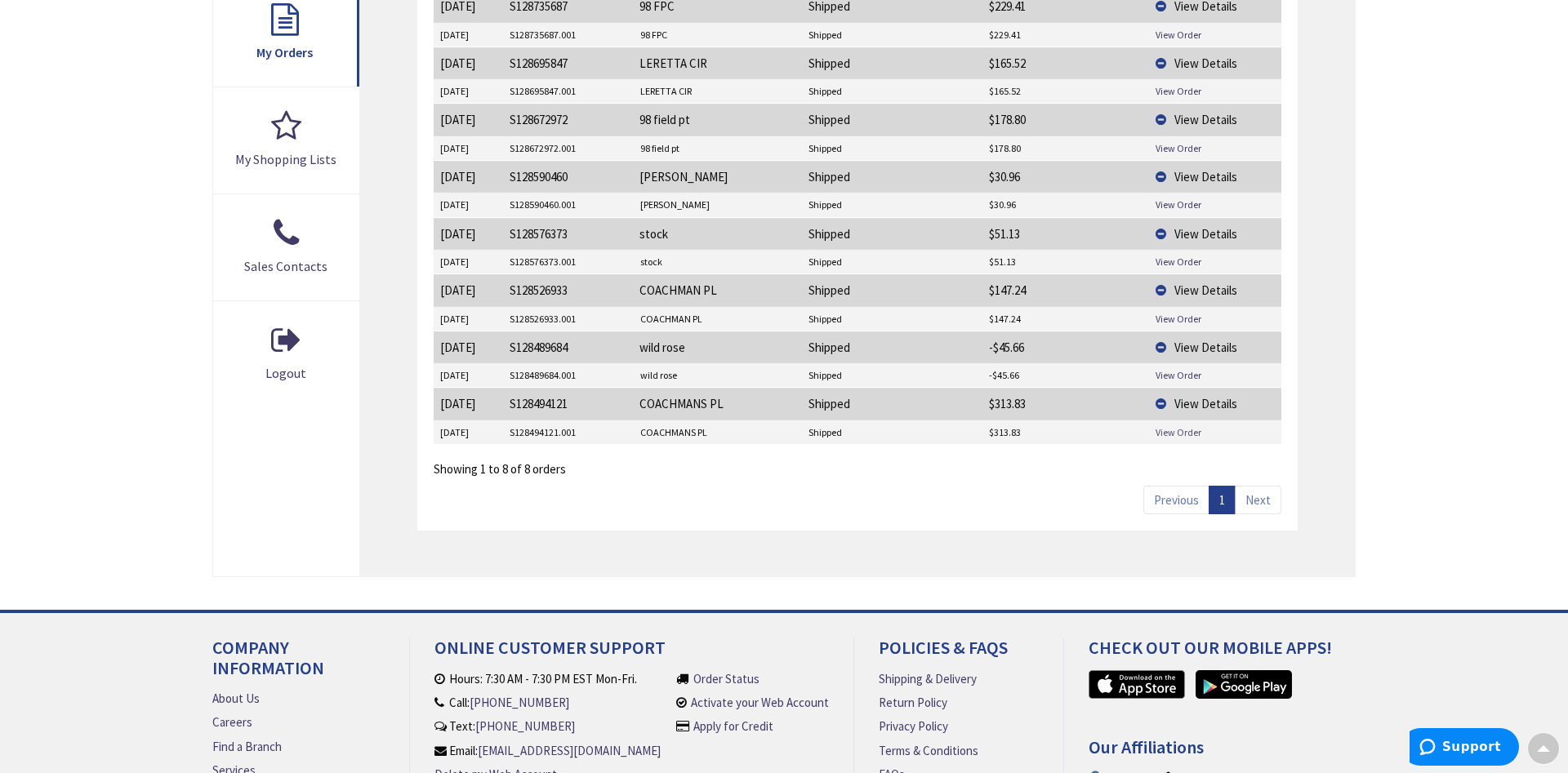
click at [1160, 438] on link "View Order" at bounding box center [1178, 432] width 45 height 14
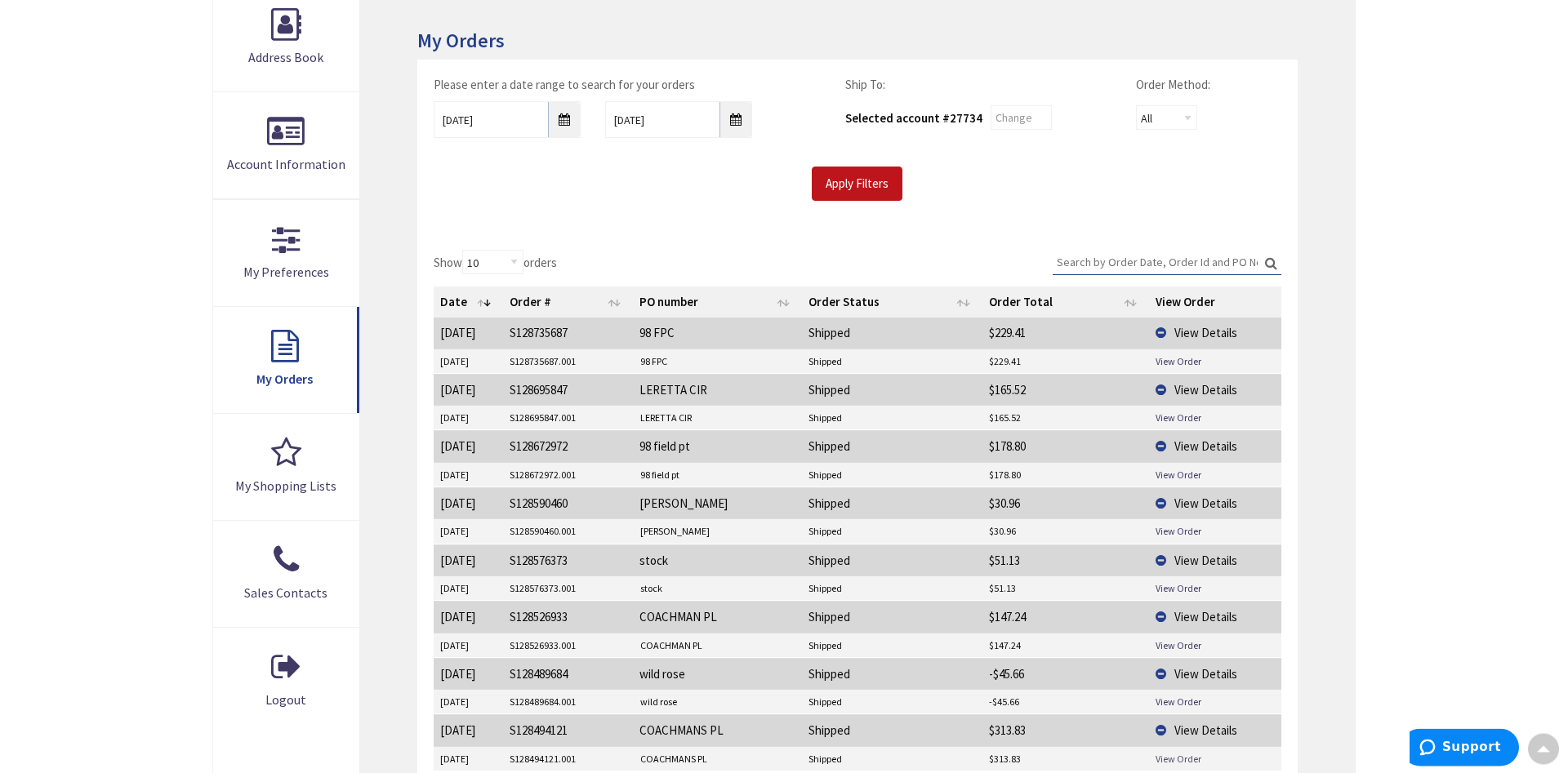
scroll to position [166, 0]
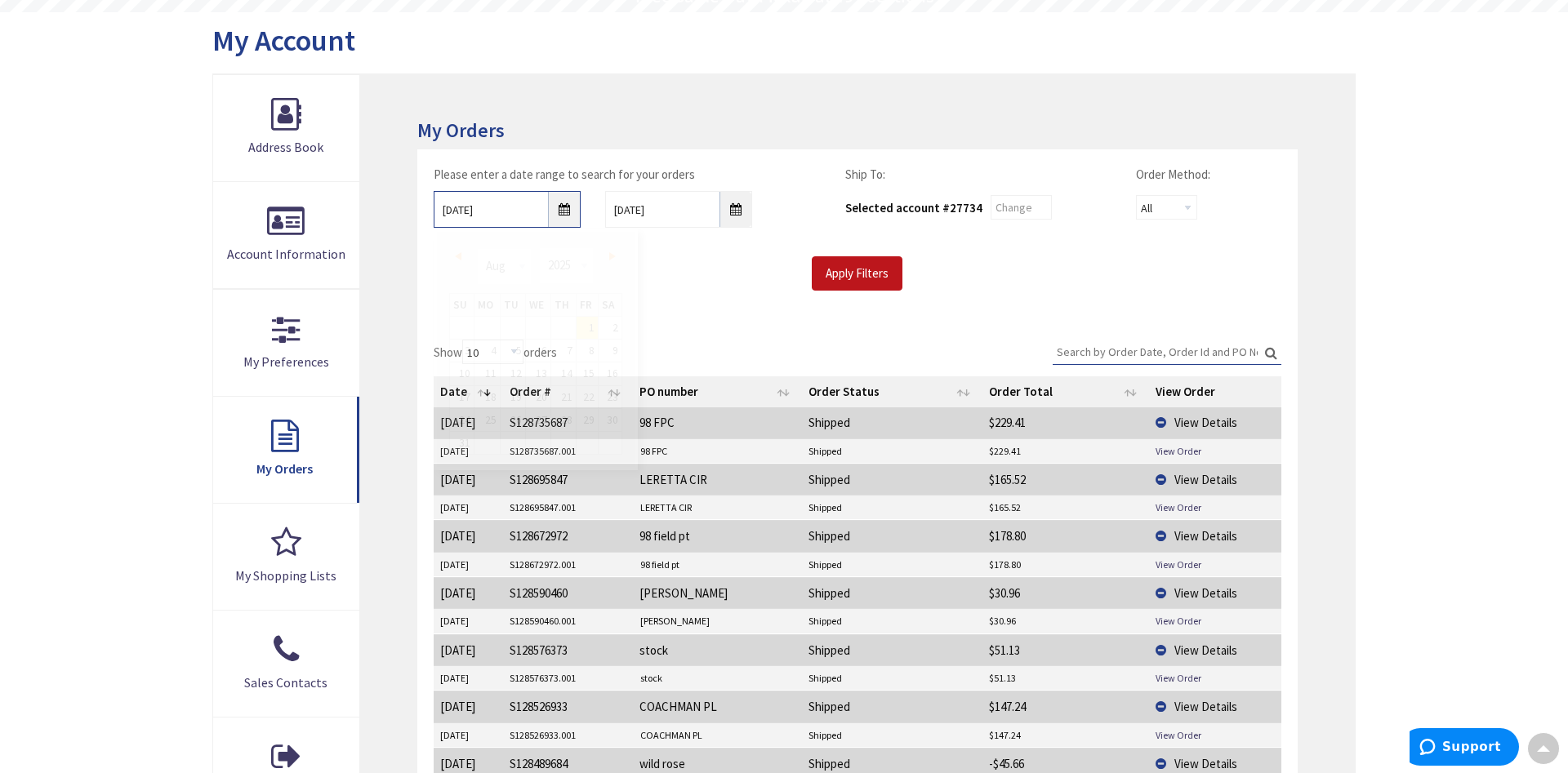
click at [561, 209] on input "08/01/2025" at bounding box center [506, 209] width 147 height 37
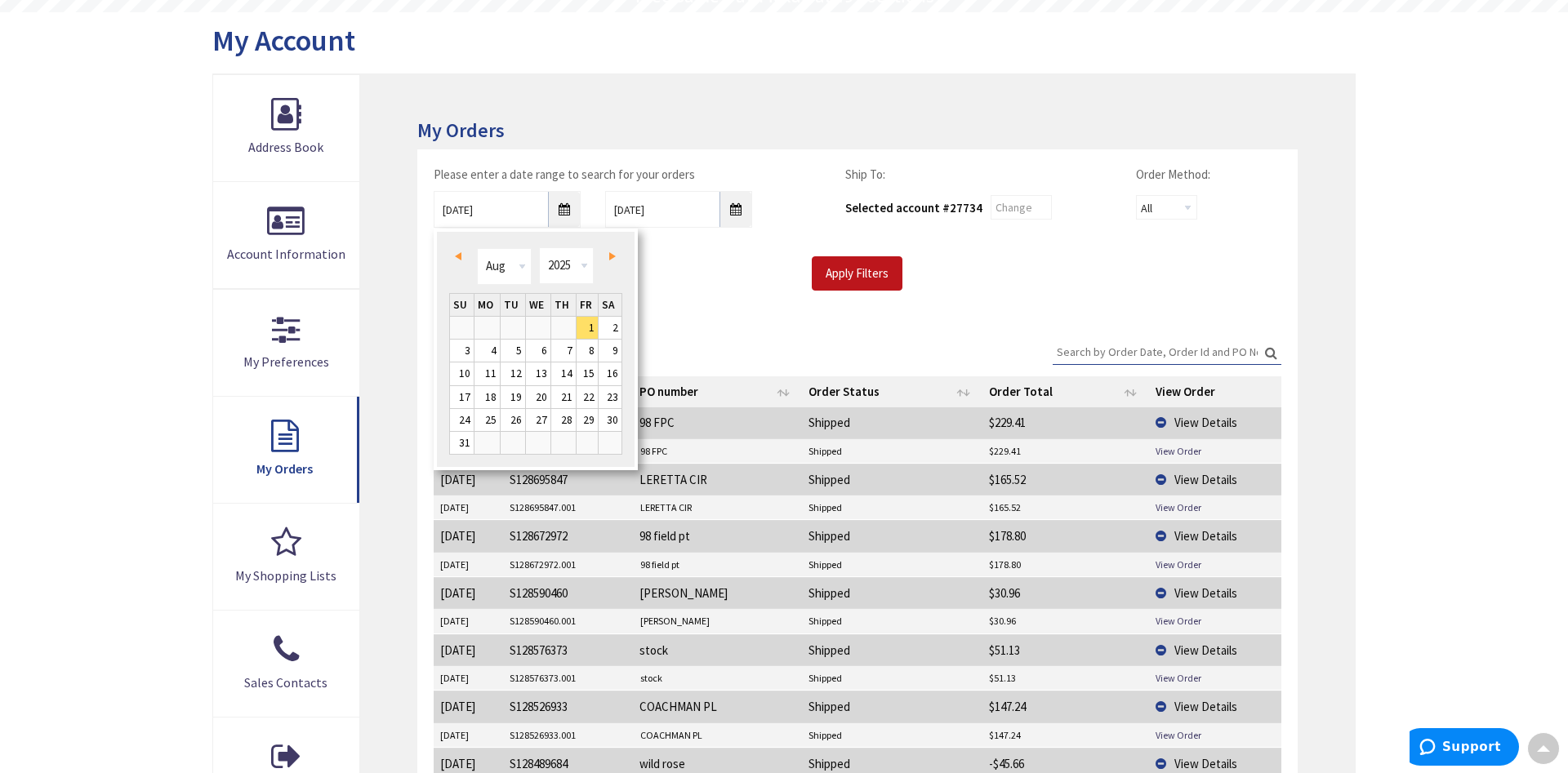
click at [456, 253] on span "Prev" at bounding box center [458, 257] width 7 height 9
click at [492, 400] on link "23" at bounding box center [487, 397] width 25 height 22
type input "06/23/2025"
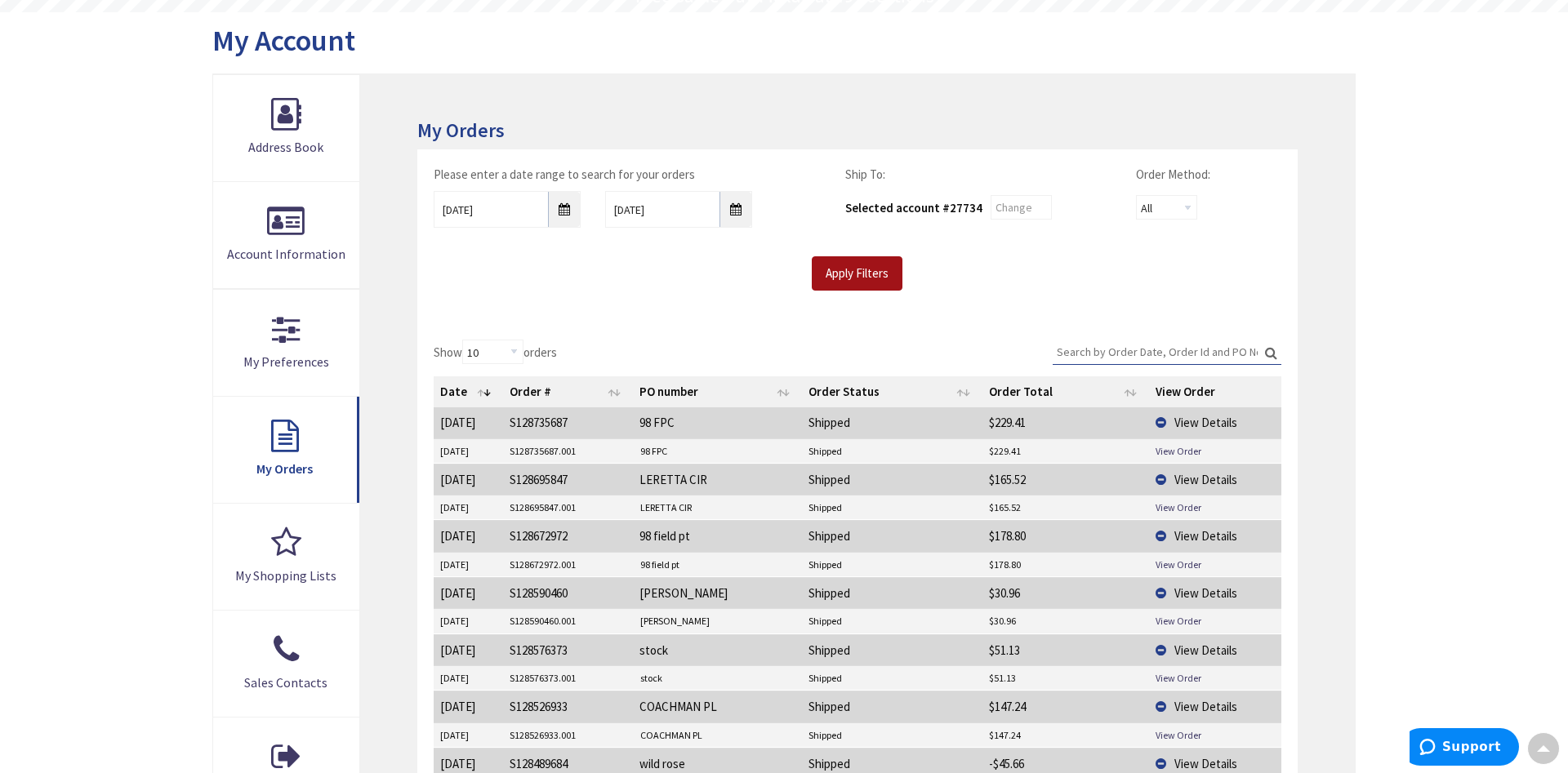
click at [860, 284] on input "Apply Filters" at bounding box center [857, 274] width 91 height 34
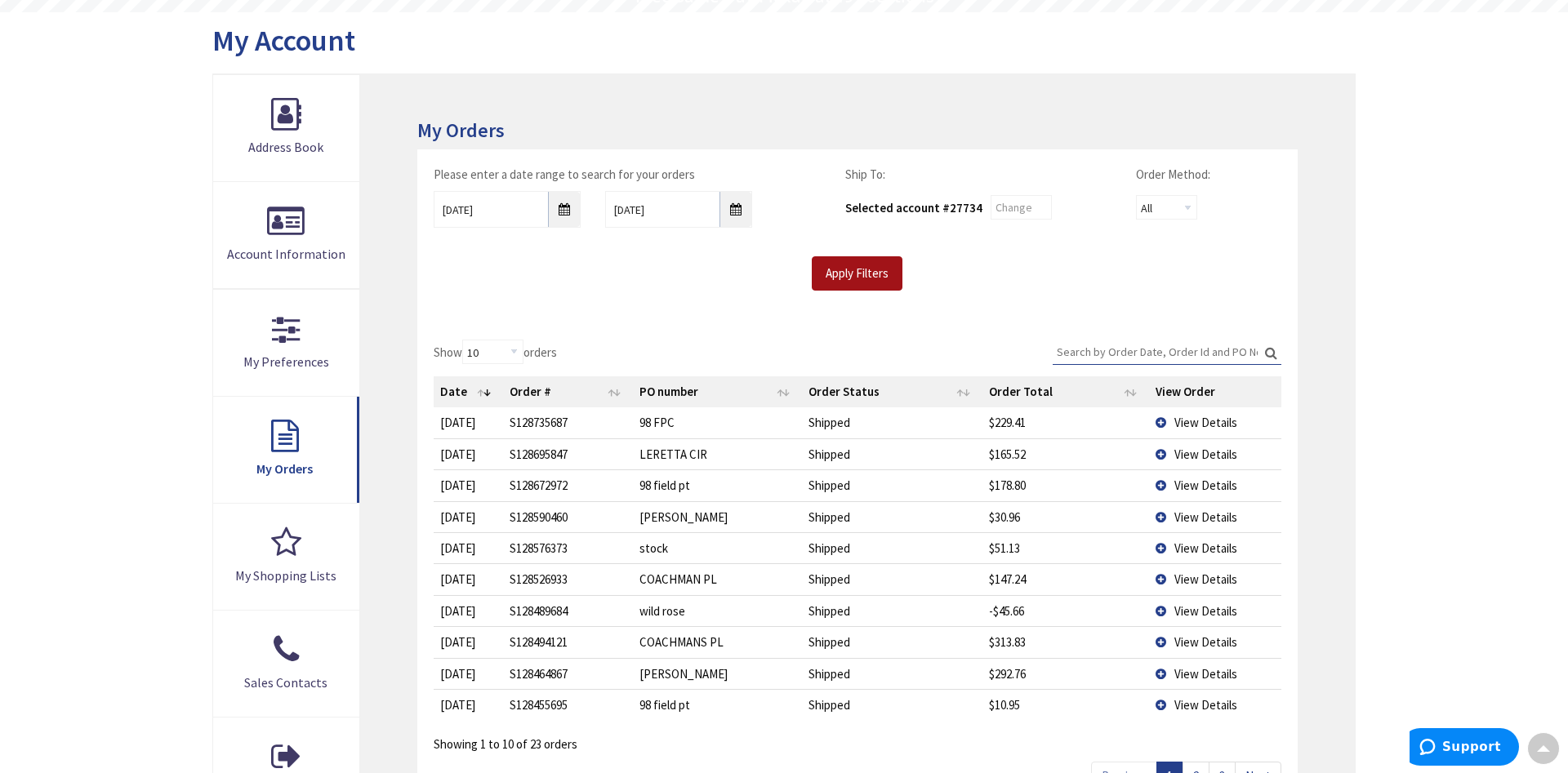
scroll to position [583, 0]
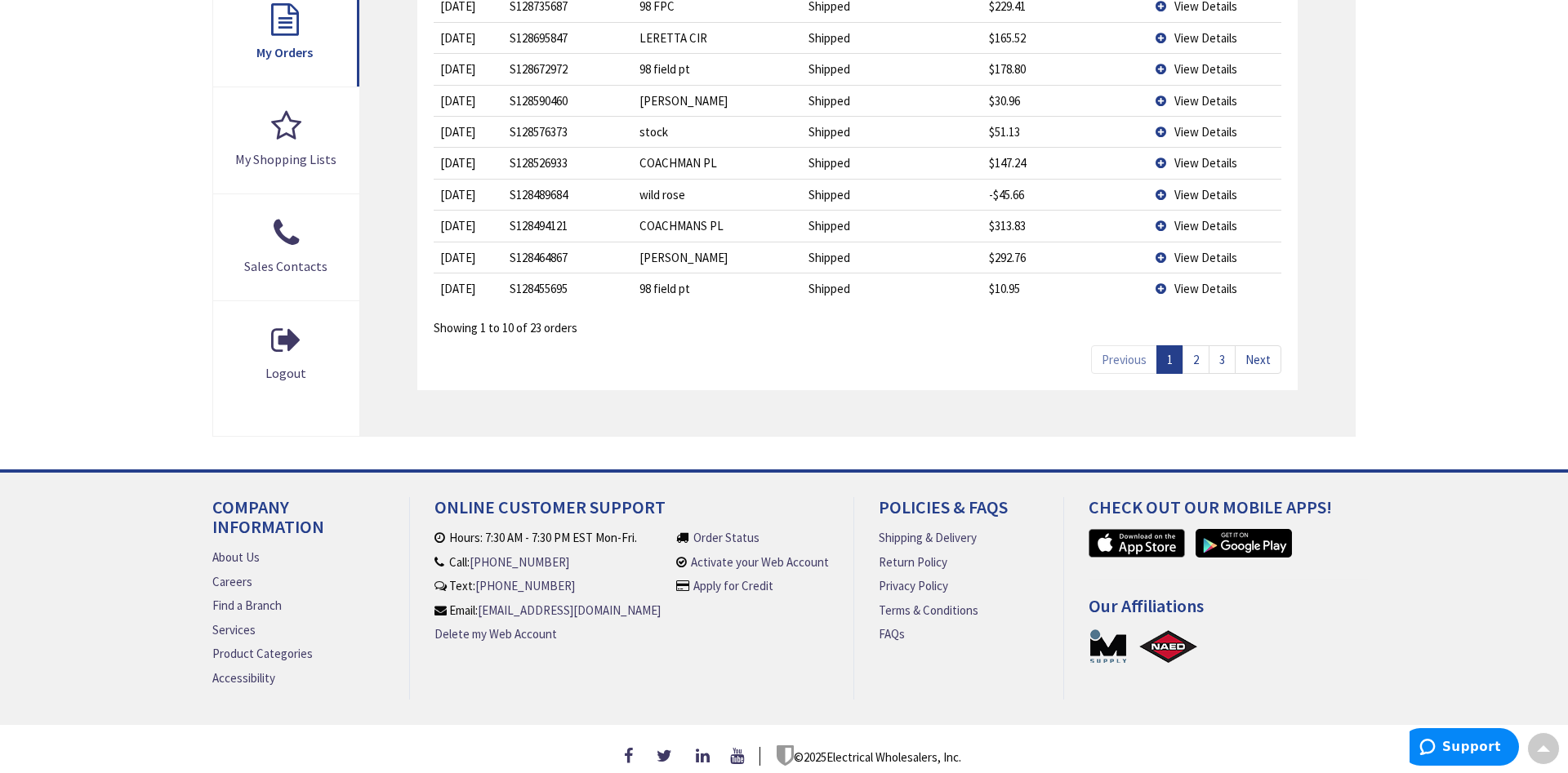
click at [1195, 262] on span "View Details" at bounding box center [1205, 257] width 63 height 15
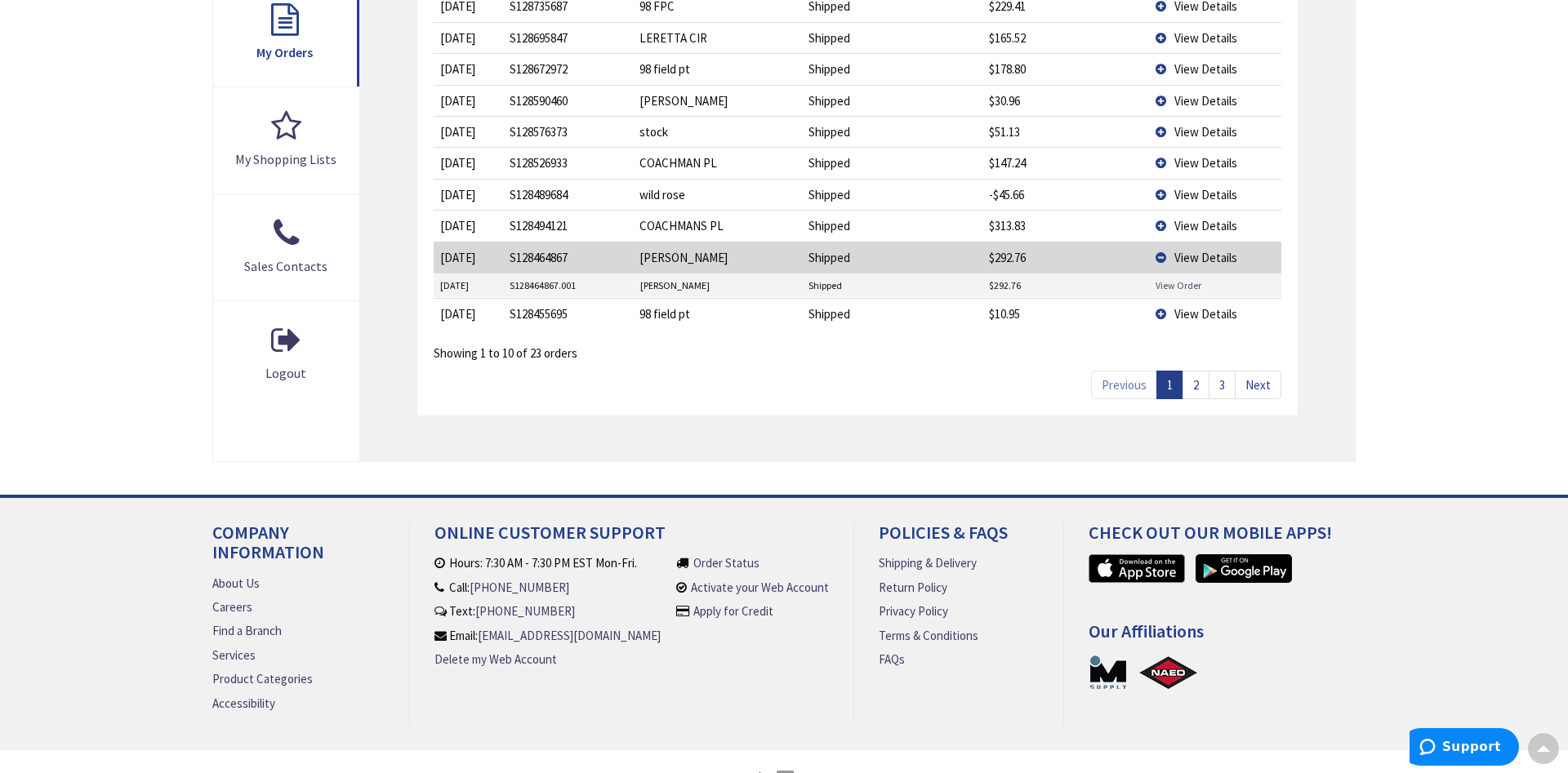
click at [1194, 282] on link "View Order" at bounding box center [1178, 285] width 45 height 14
click at [1184, 312] on span "View Details" at bounding box center [1205, 314] width 63 height 15
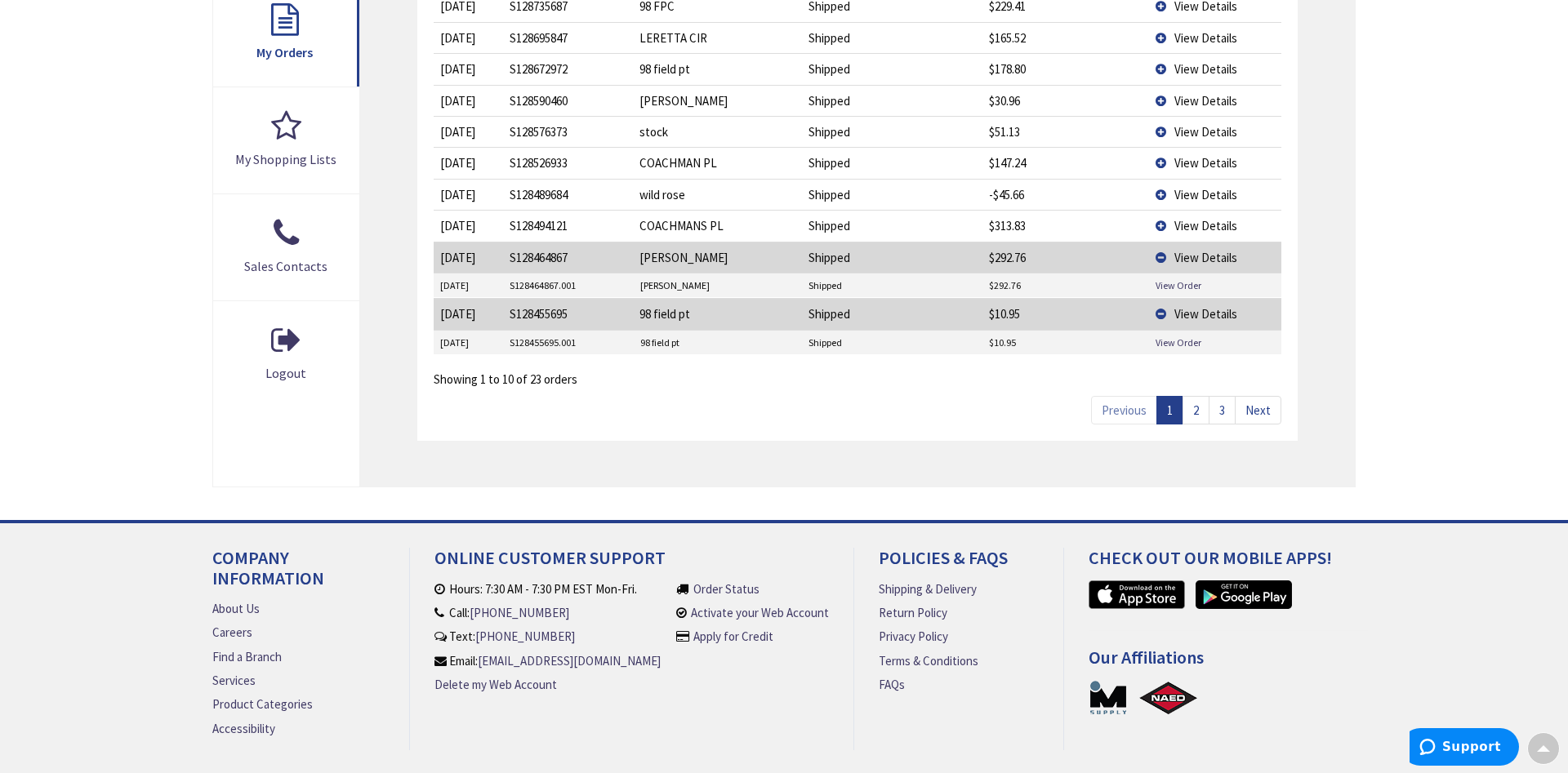
click at [1045, 335] on td "$10.95" at bounding box center [1066, 342] width 167 height 25
click at [1170, 341] on link "View Order" at bounding box center [1178, 342] width 45 height 14
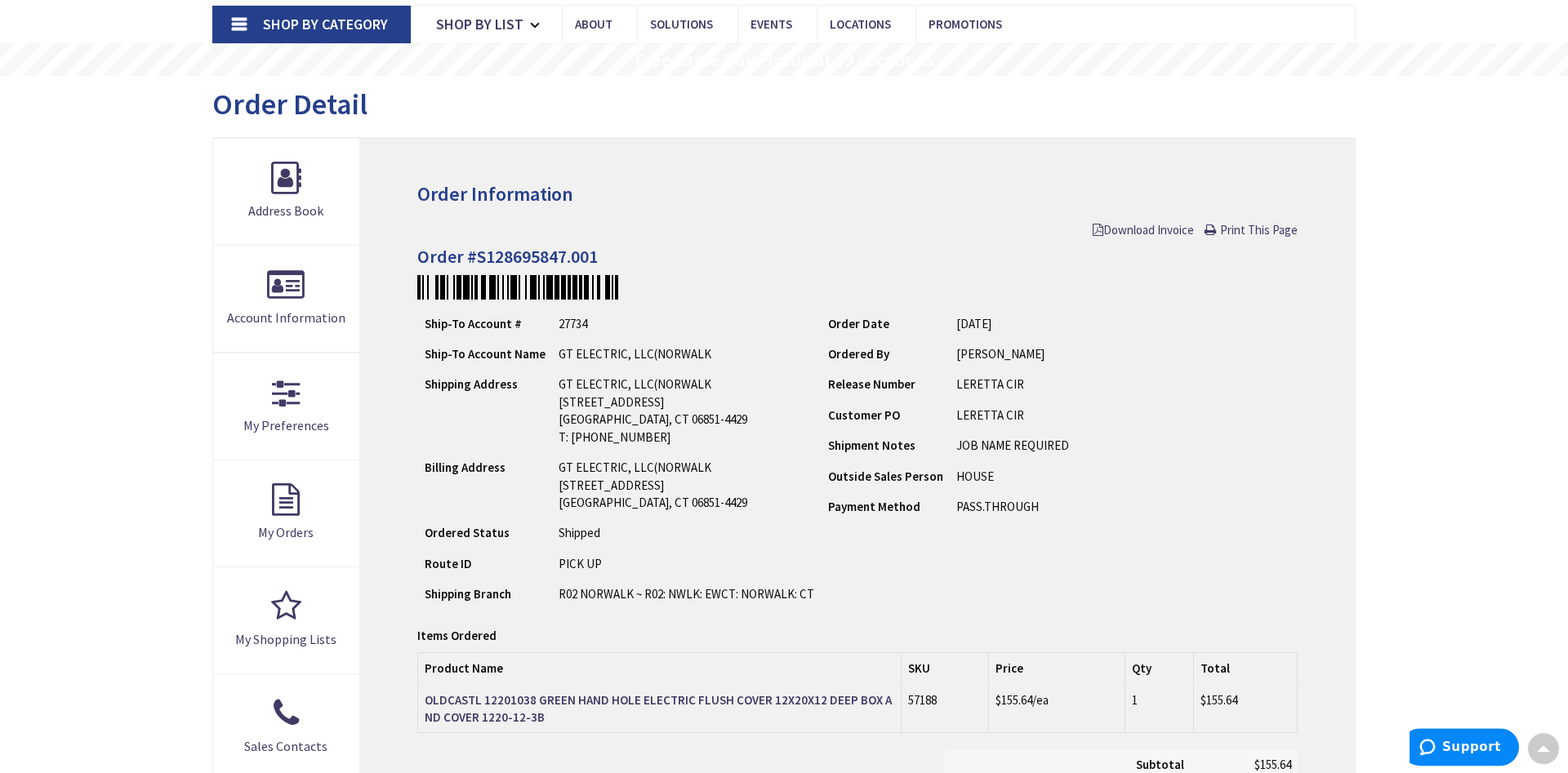
scroll to position [83, 0]
